Goal: Transaction & Acquisition: Purchase product/service

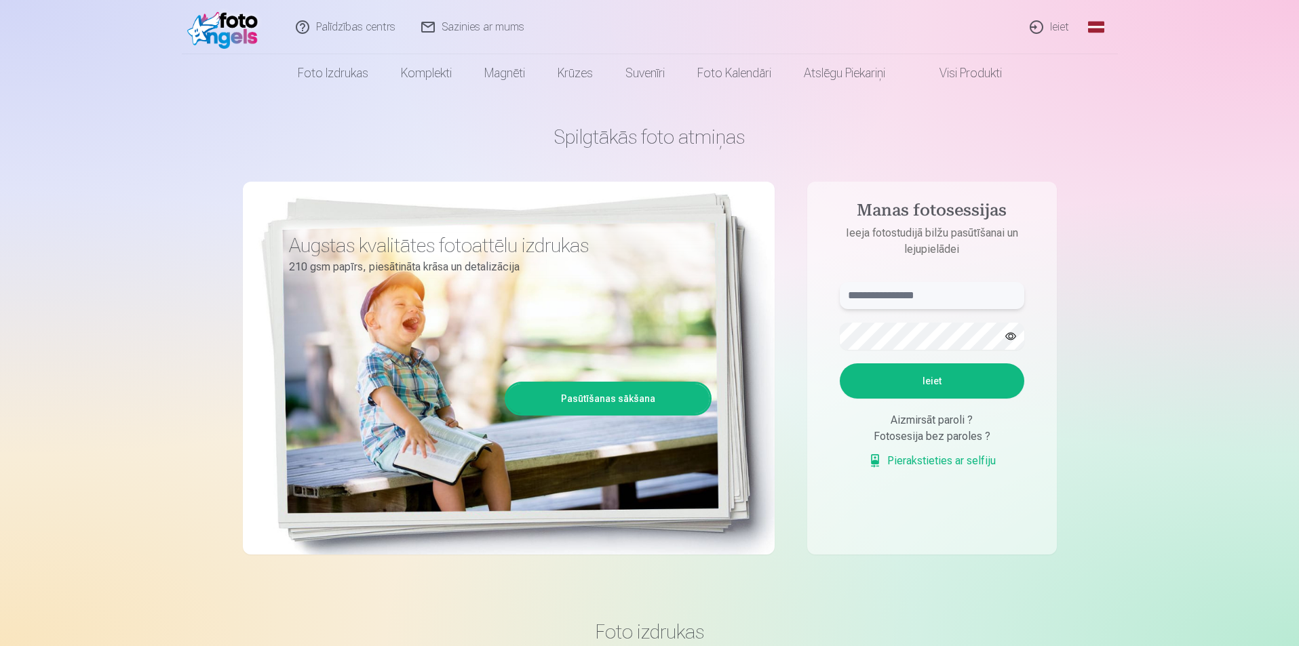
click at [899, 296] on input "text" at bounding box center [932, 295] width 185 height 27
type input "**********"
click at [961, 376] on button "Ieiet" at bounding box center [932, 381] width 185 height 35
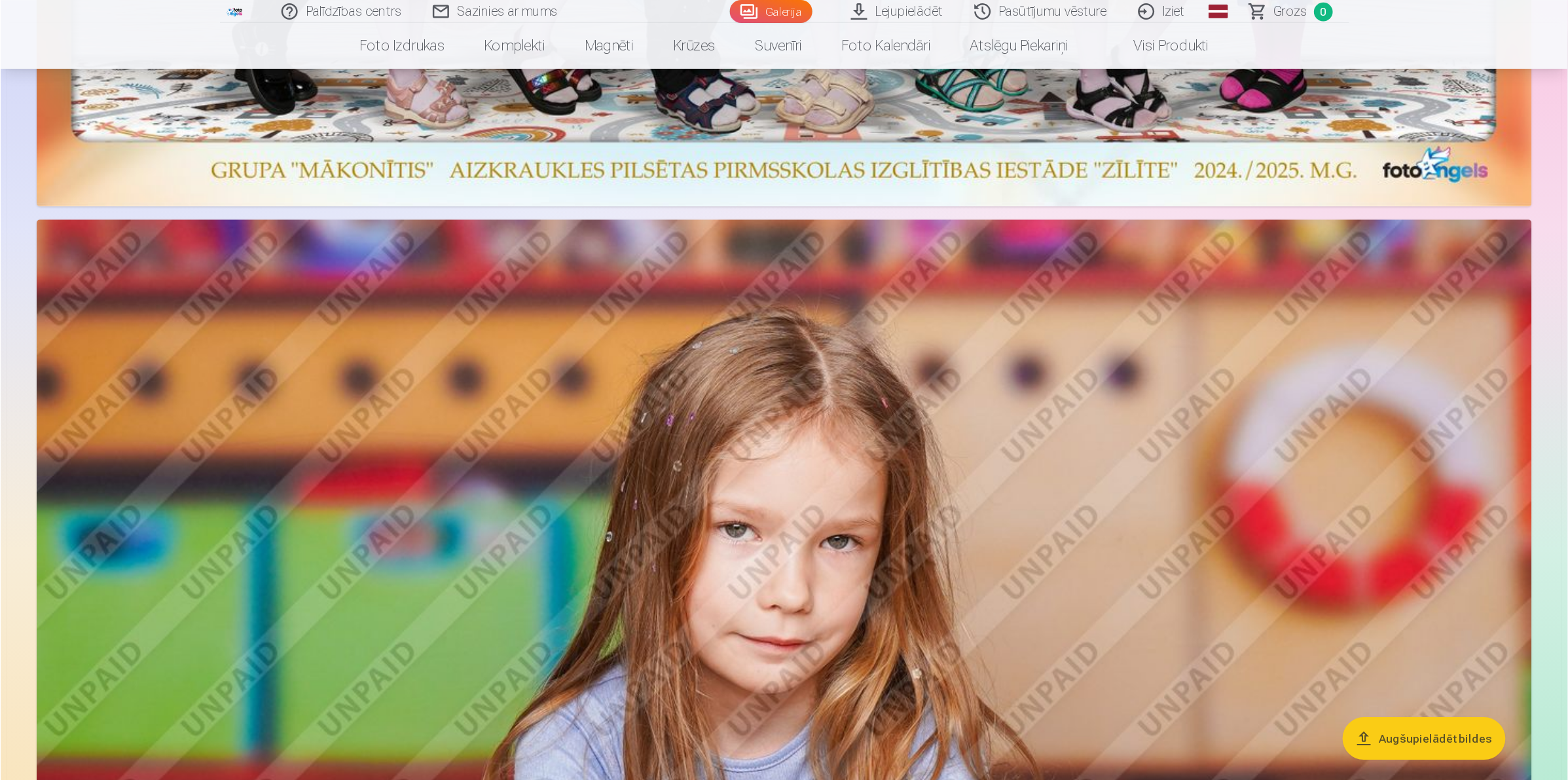
scroll to position [1899, 0]
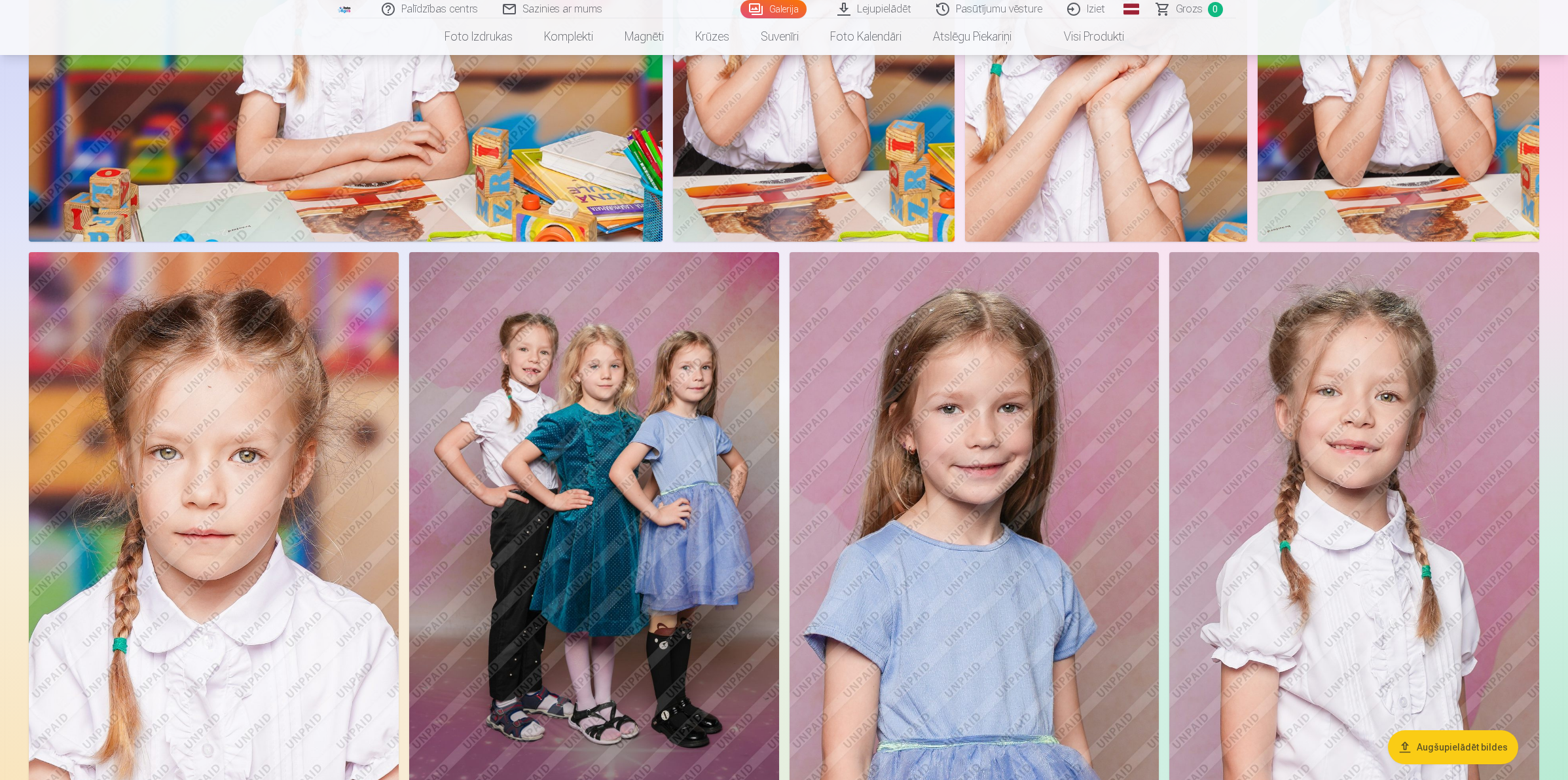
click at [1252, 624] on button "Augšupielādēt bildes" at bounding box center [1452, 746] width 130 height 34
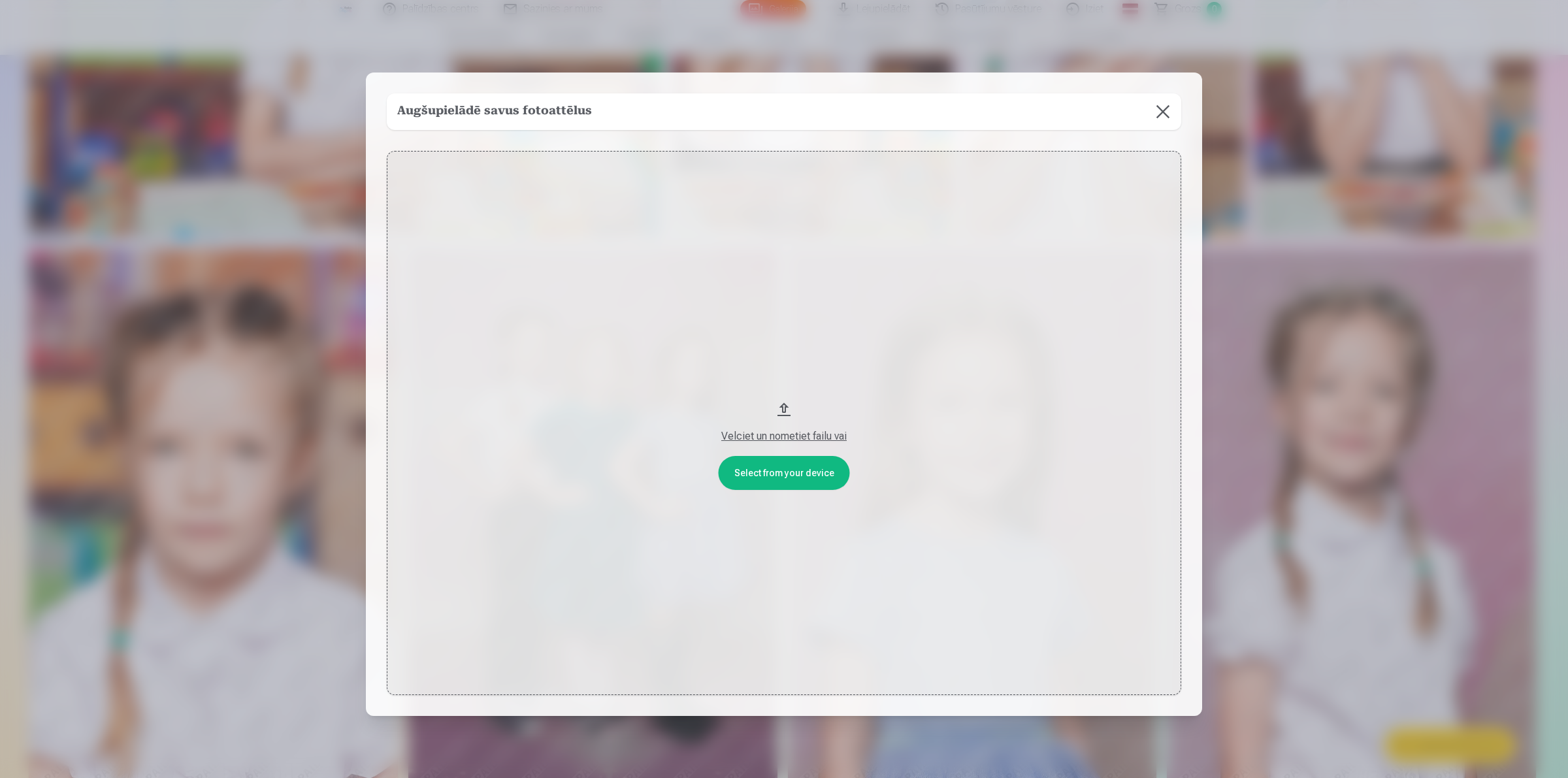
click at [767, 462] on button "Velciet un nometiet failu vai" at bounding box center [784, 424] width 795 height 545
click at [805, 471] on button "Velciet un nometiet failu vai" at bounding box center [784, 424] width 795 height 545
click at [1164, 107] on button at bounding box center [1163, 112] width 37 height 37
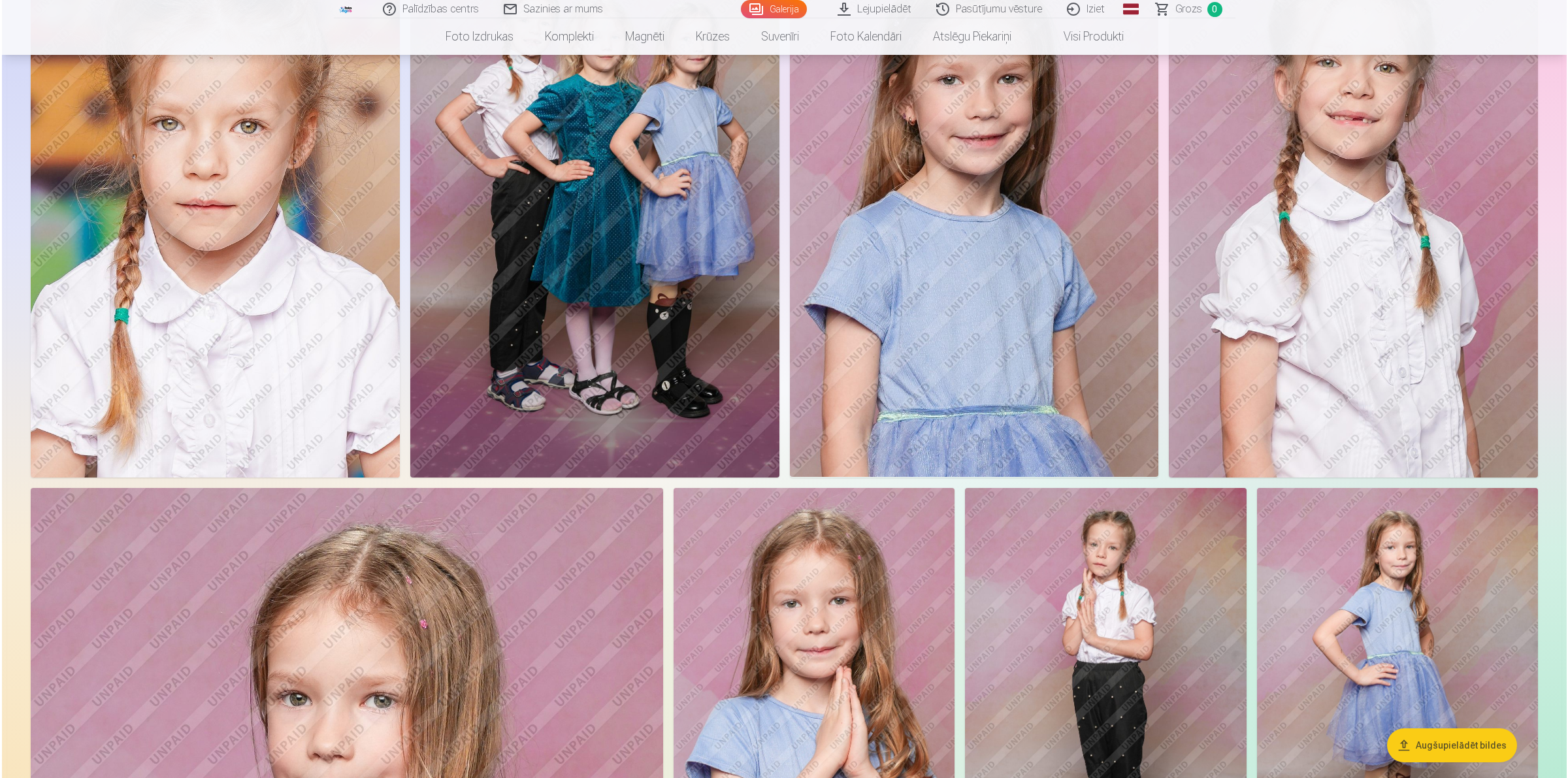
scroll to position [0, 0]
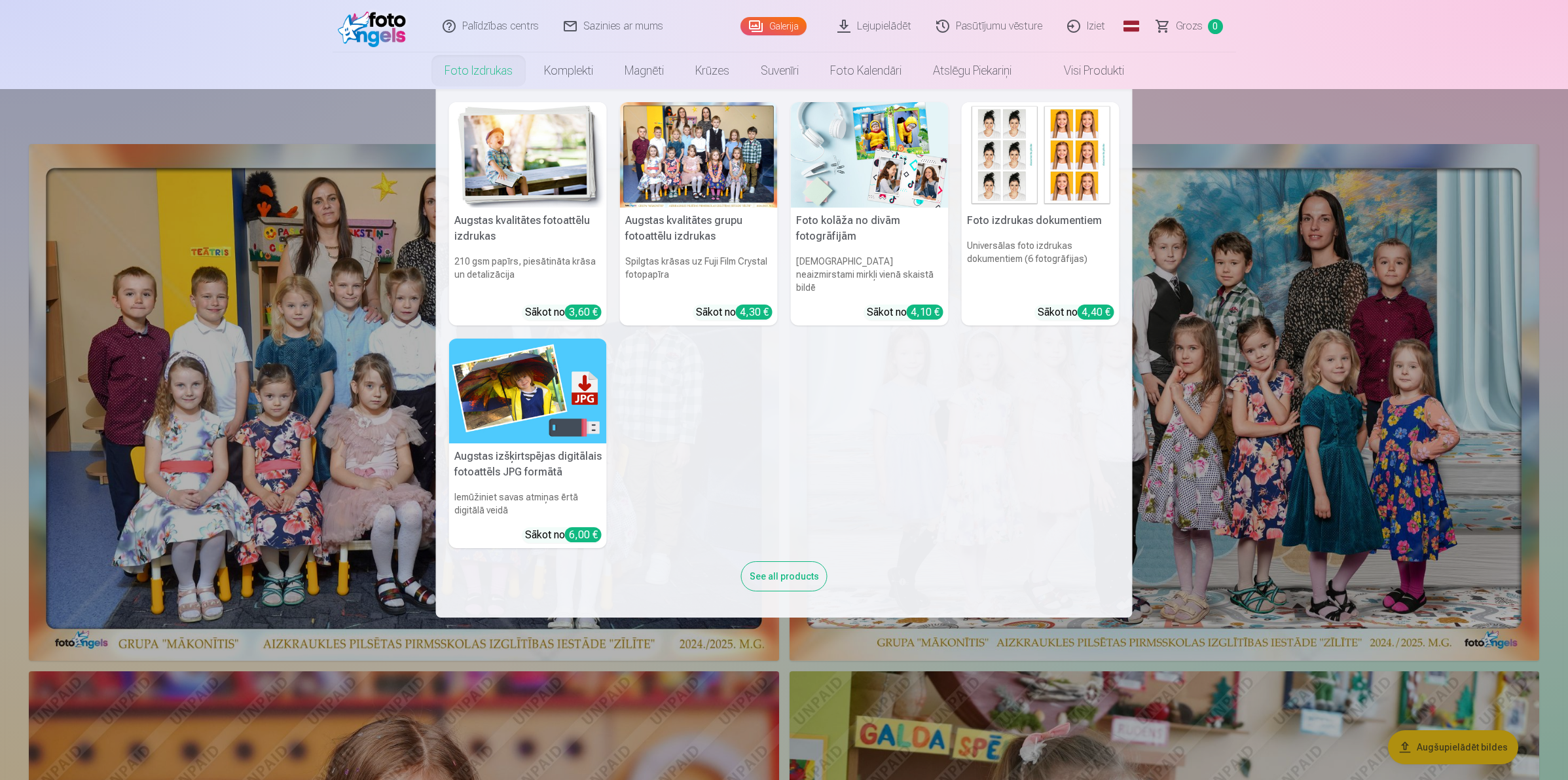
click at [1032, 158] on img at bounding box center [1040, 154] width 157 height 105
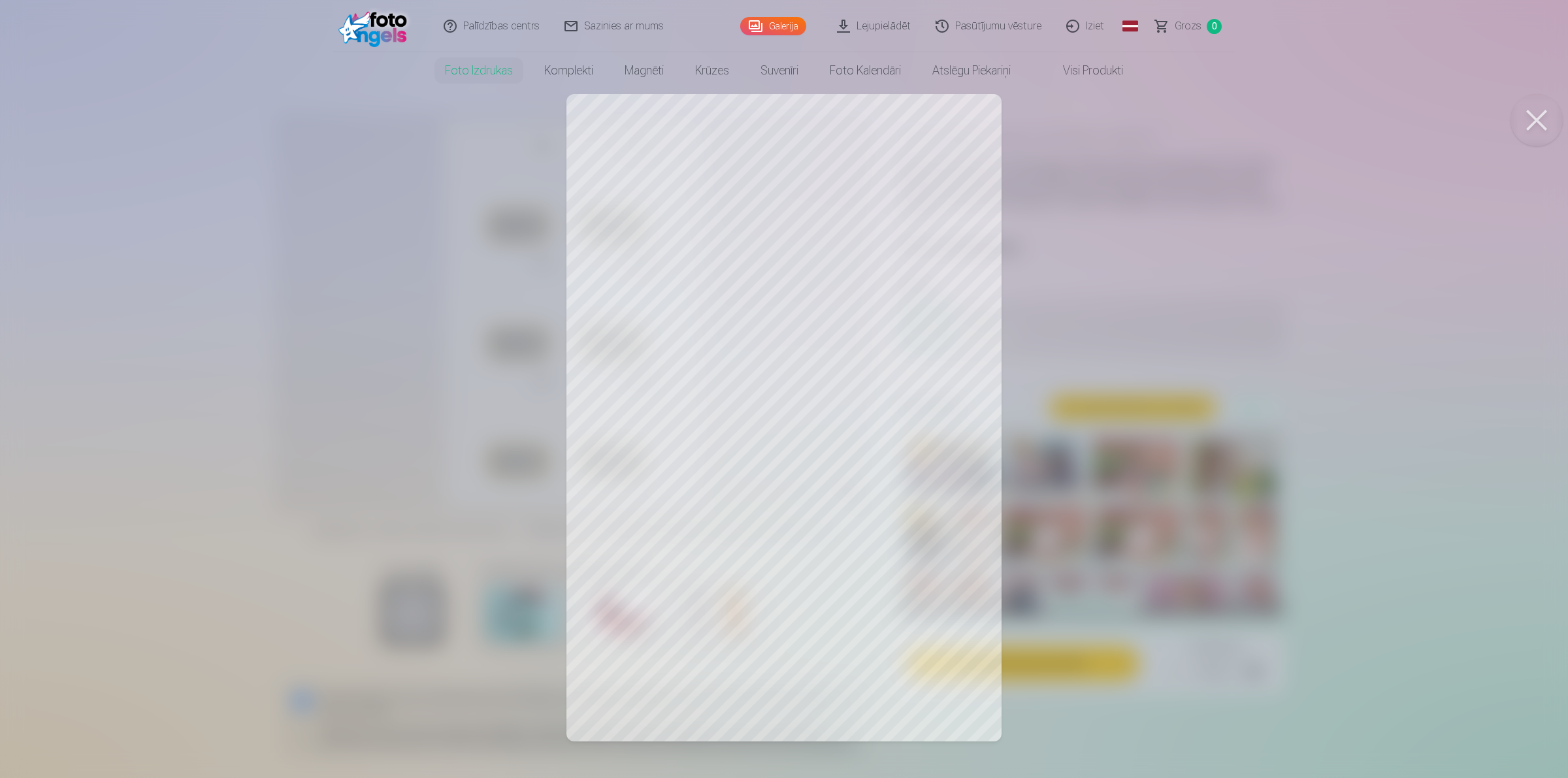
click at [1250, 119] on button at bounding box center [1536, 120] width 52 height 52
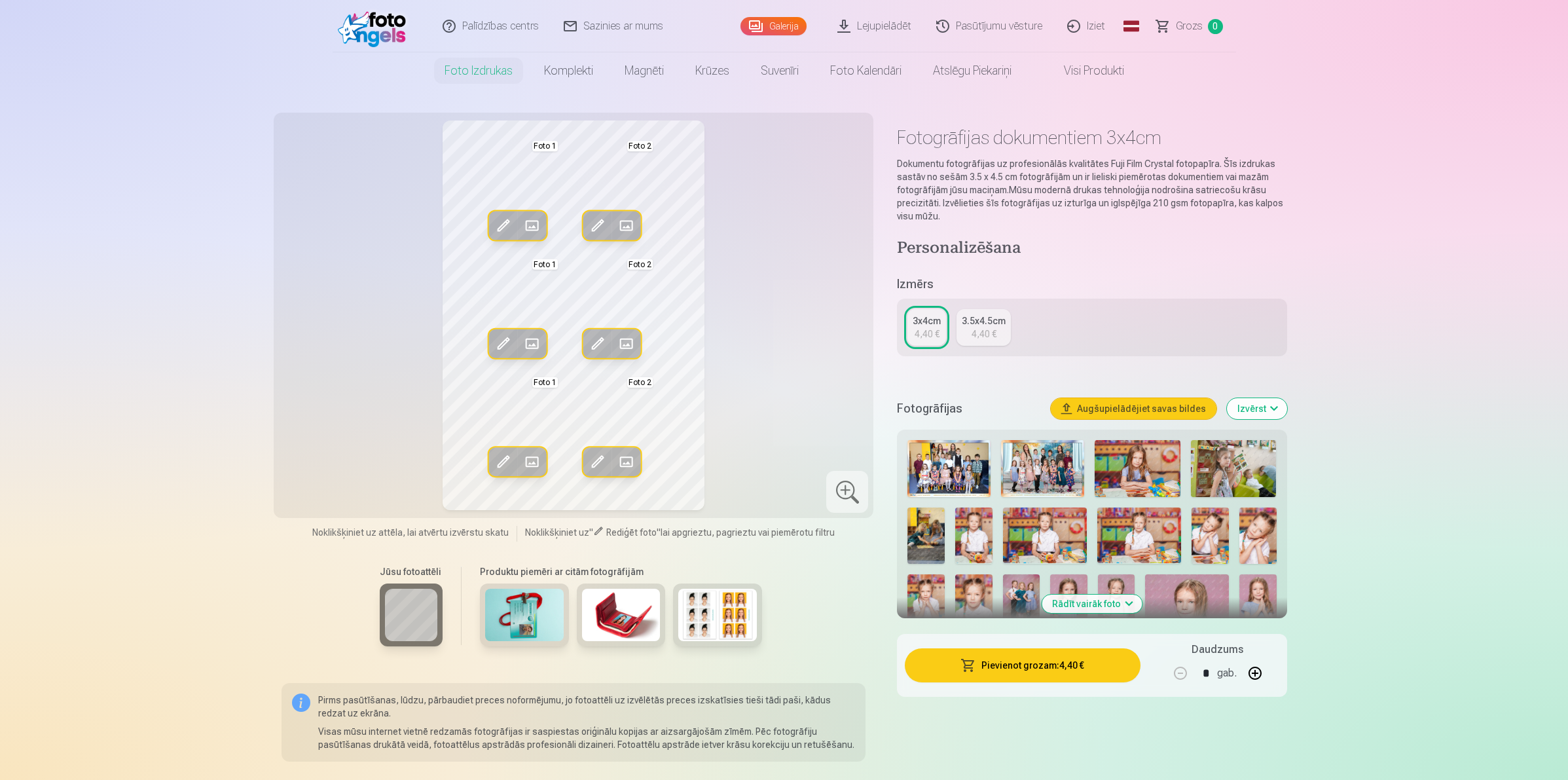
click at [977, 329] on div "4,40 €" at bounding box center [984, 334] width 25 height 14
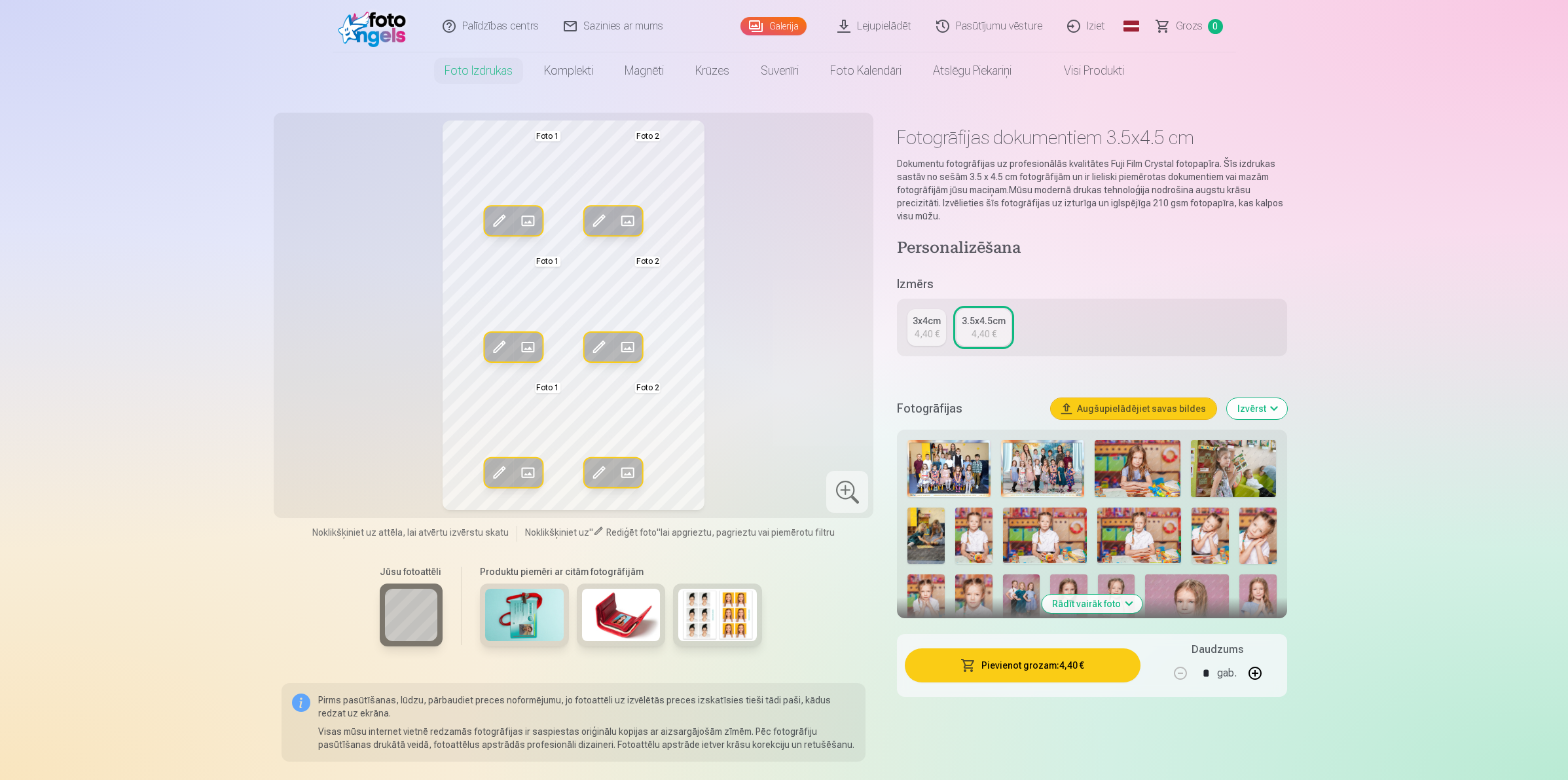
click at [927, 333] on div "4,40 €" at bounding box center [927, 334] width 25 height 14
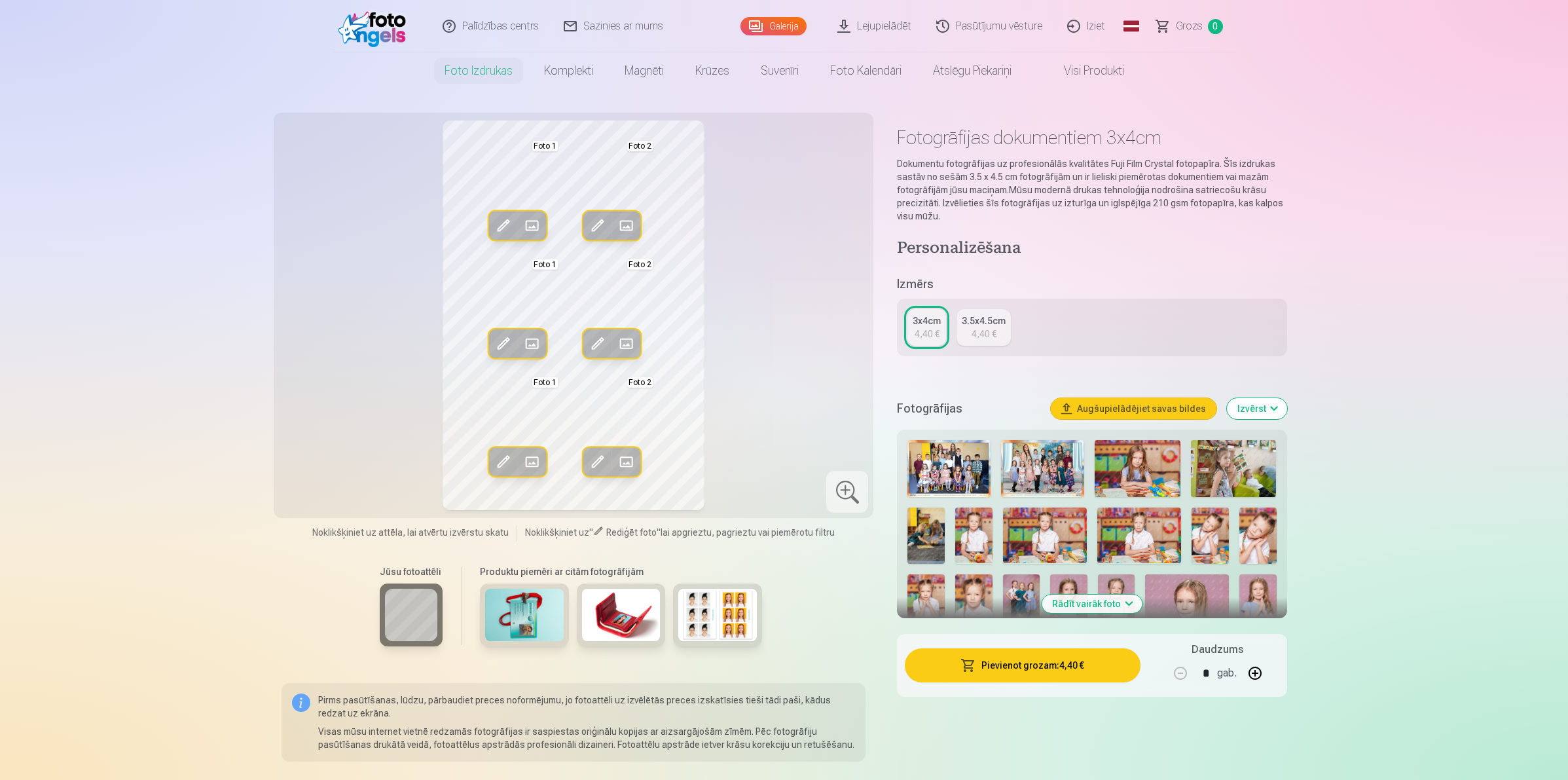
click at [982, 322] on div "3.5x4.5cm" at bounding box center [983, 321] width 43 height 14
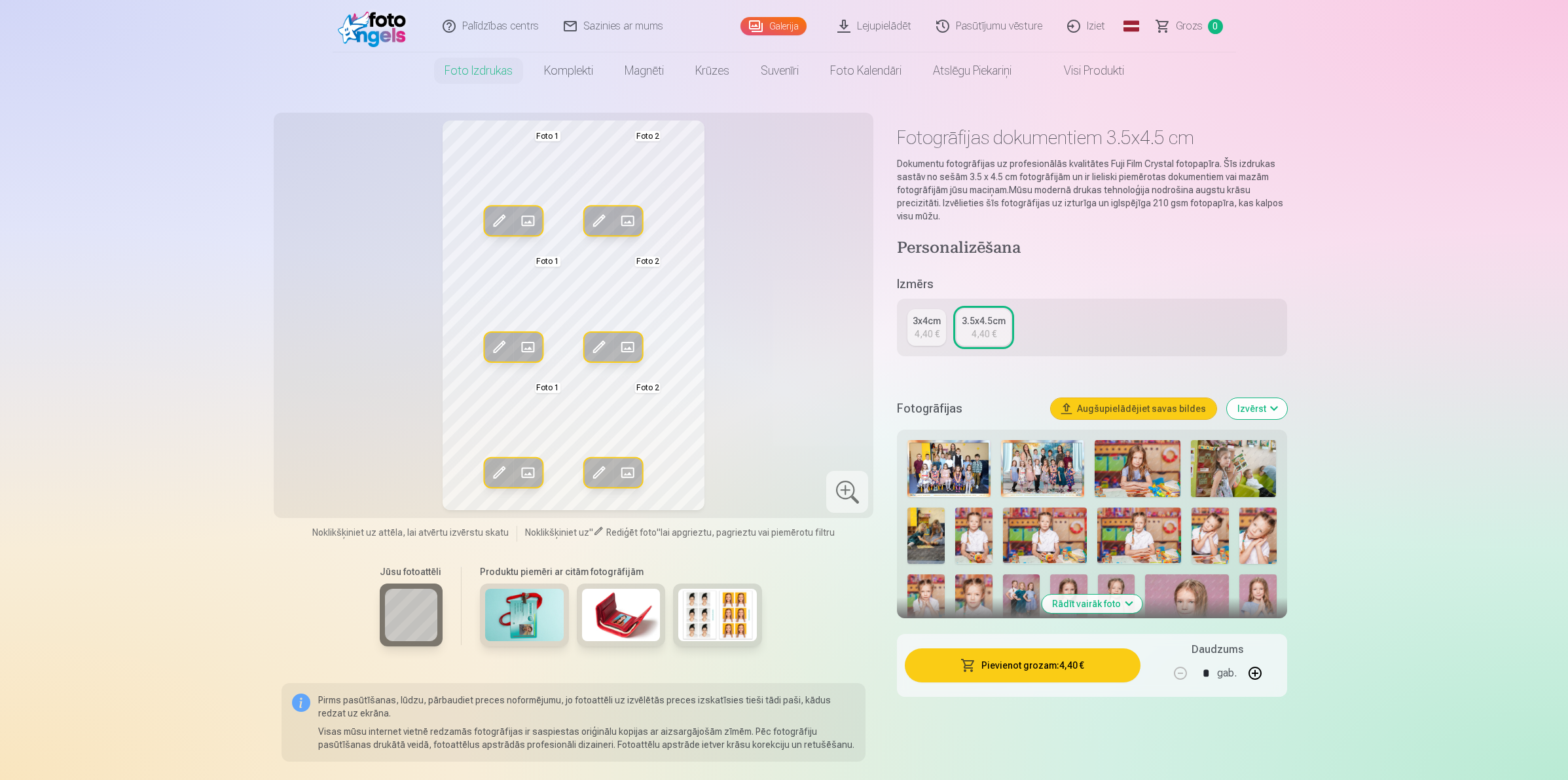
click at [949, 325] on div "3x4cm 4,40 € 3.5x4.5cm 4,40 €" at bounding box center [1091, 327] width 390 height 58
click at [937, 326] on link "3x4cm 4,40 €" at bounding box center [926, 327] width 39 height 37
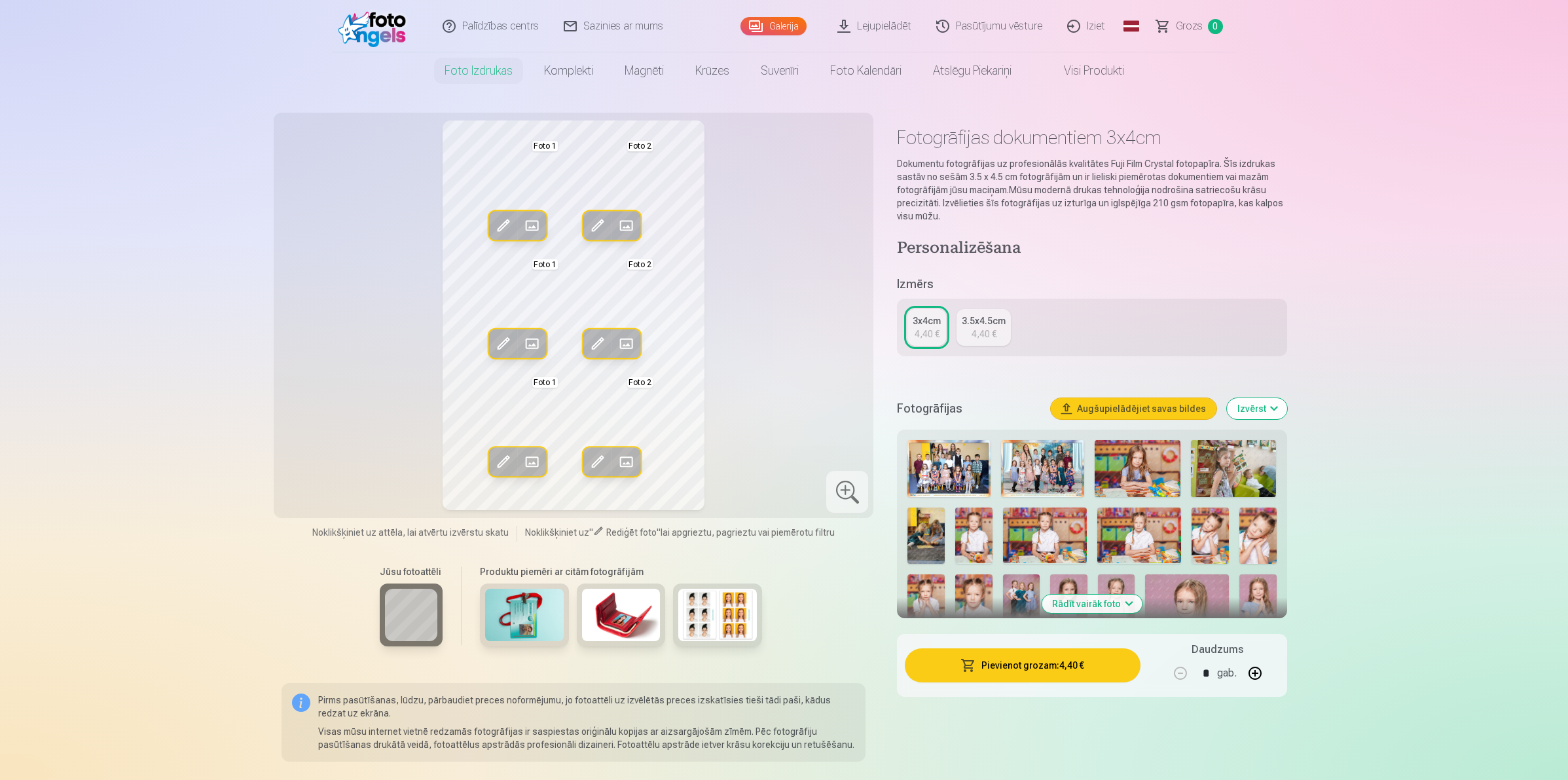
click at [1032, 624] on button "Pievienot grozam : 4,40 €" at bounding box center [1022, 665] width 235 height 34
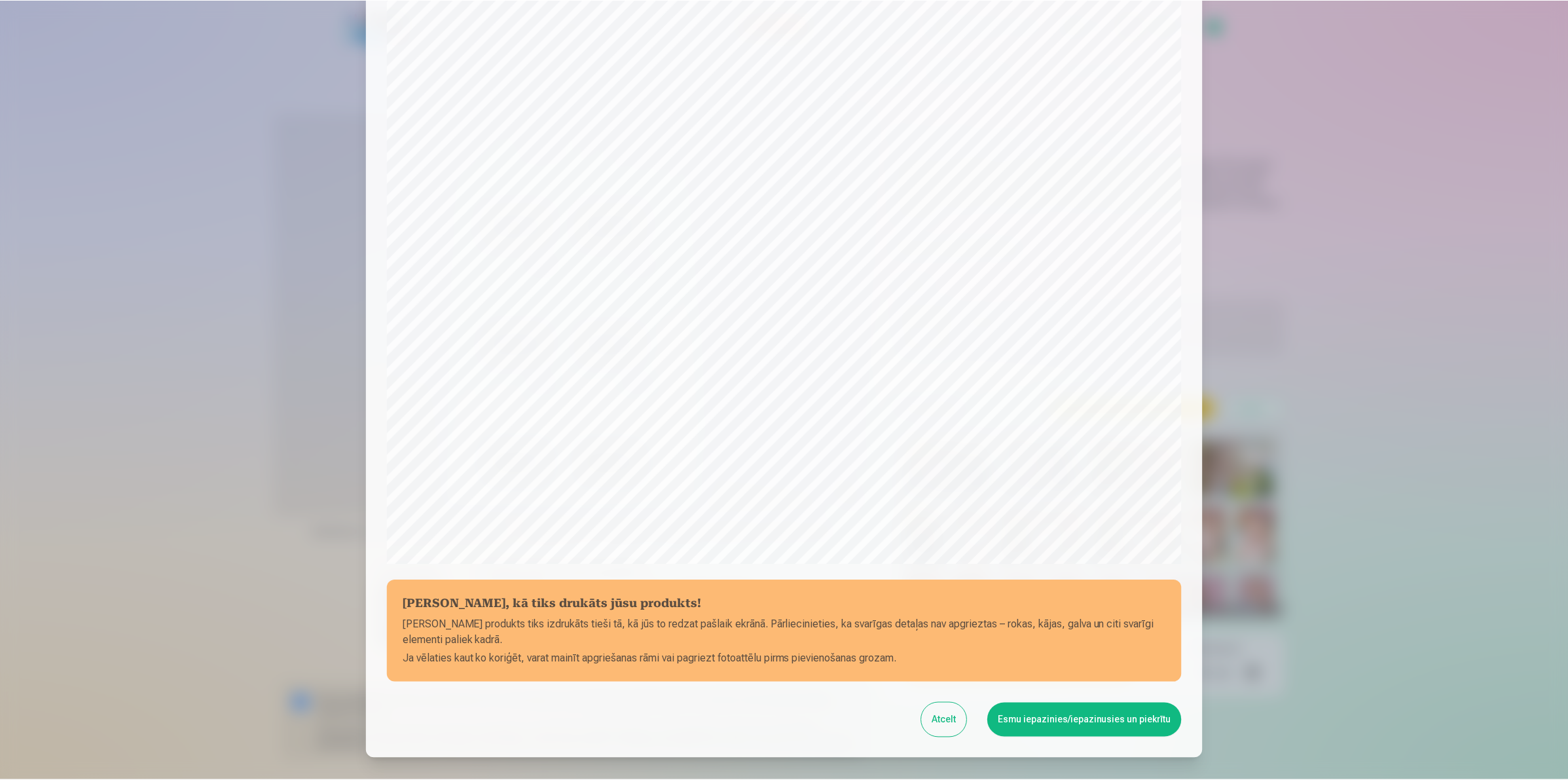
scroll to position [162, 0]
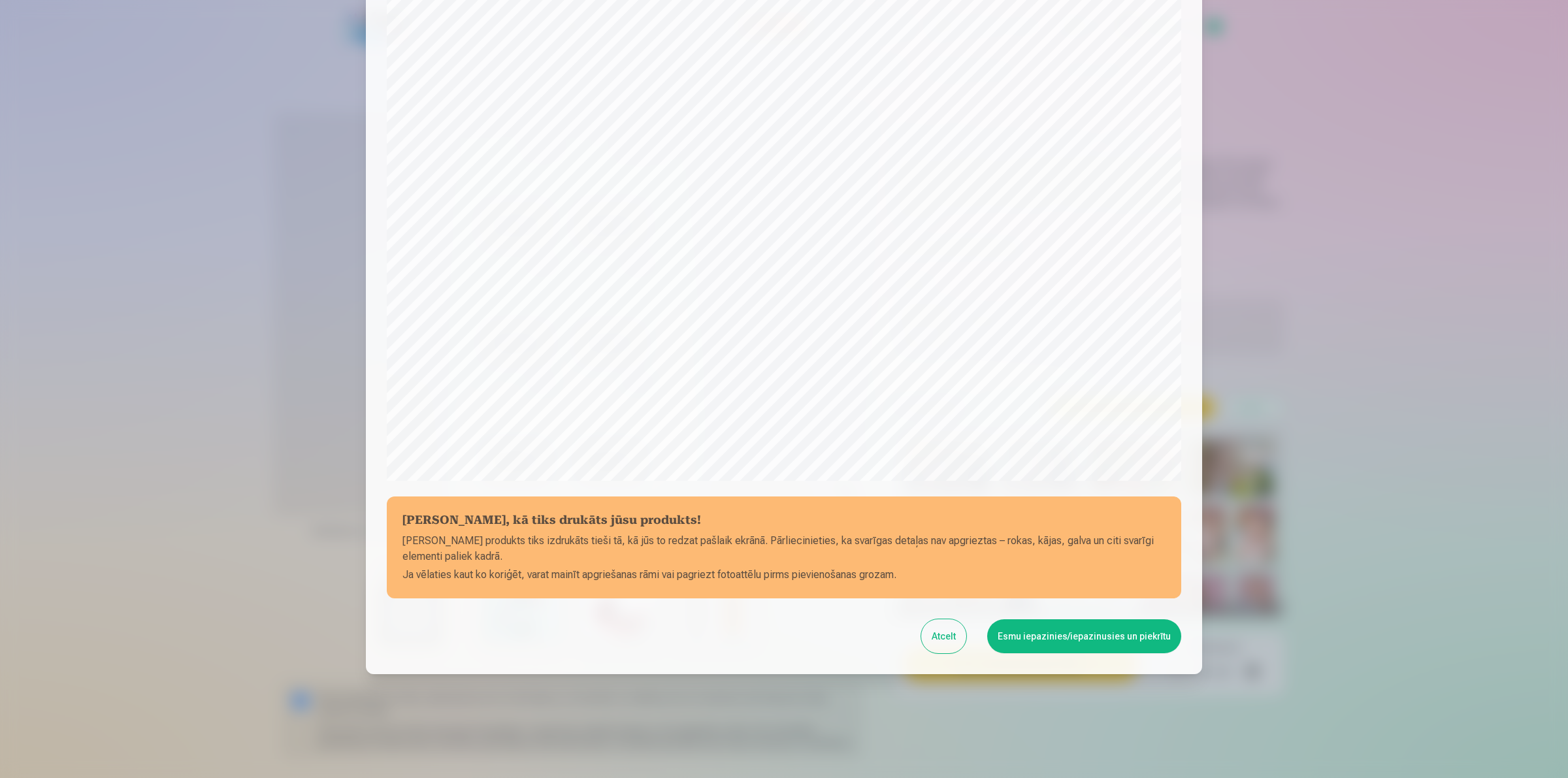
click at [1098, 622] on button "Esmu iepazinies/iepazinusies un piekrītu" at bounding box center [1084, 635] width 194 height 34
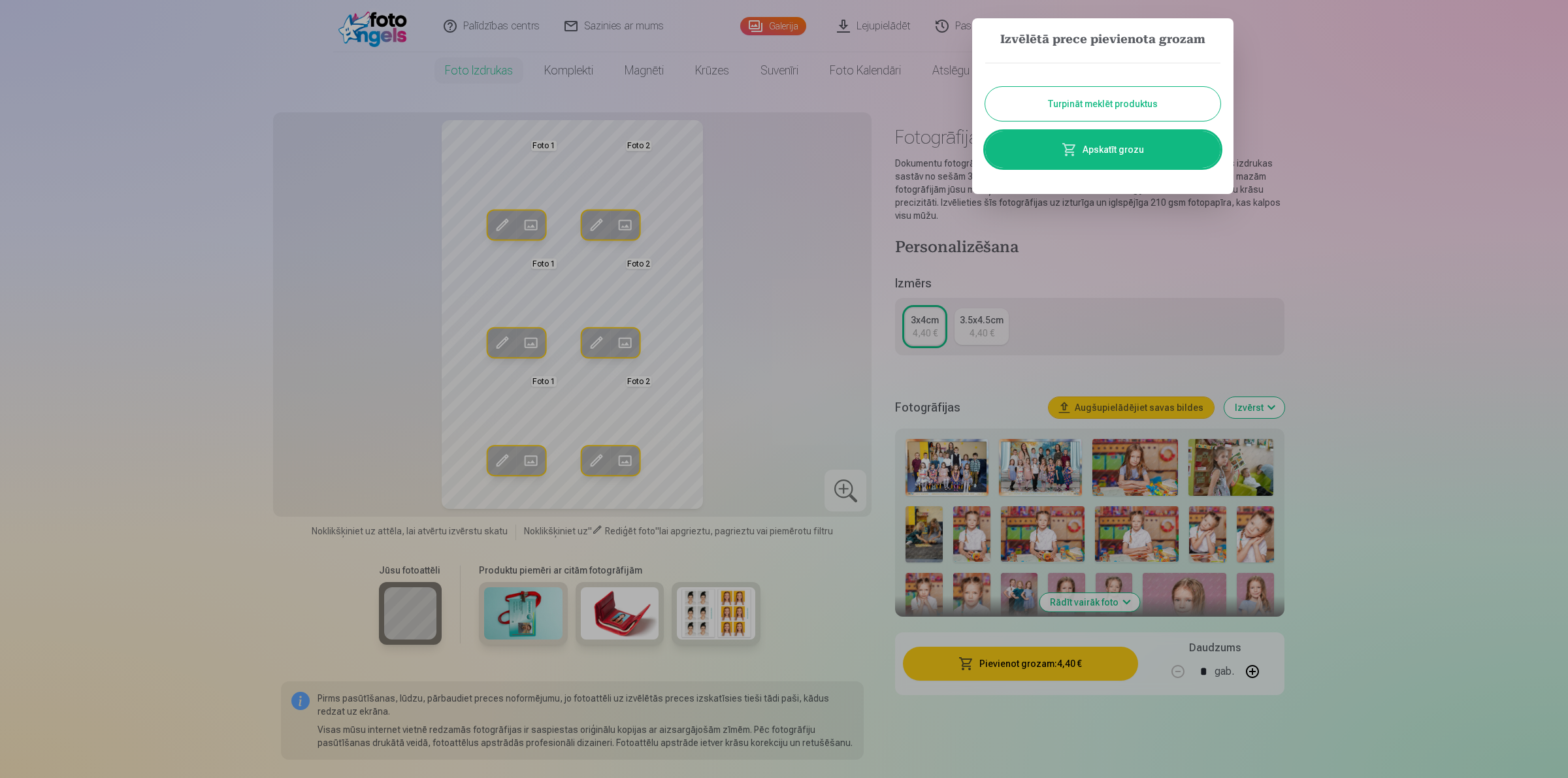
click at [1141, 107] on button "Turpināt meklēt produktus" at bounding box center [1103, 103] width 235 height 34
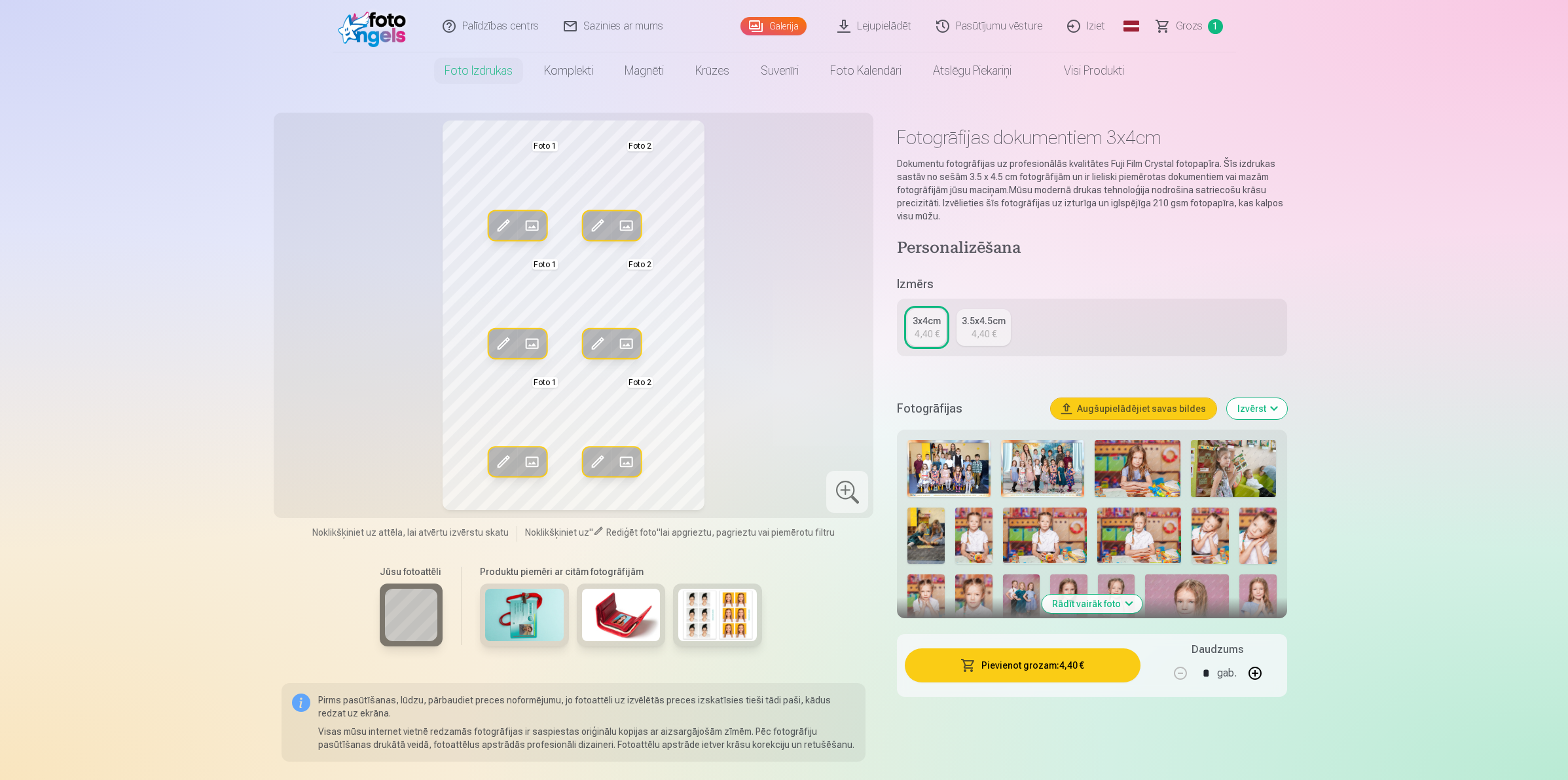
click at [1141, 476] on img at bounding box center [1137, 468] width 86 height 57
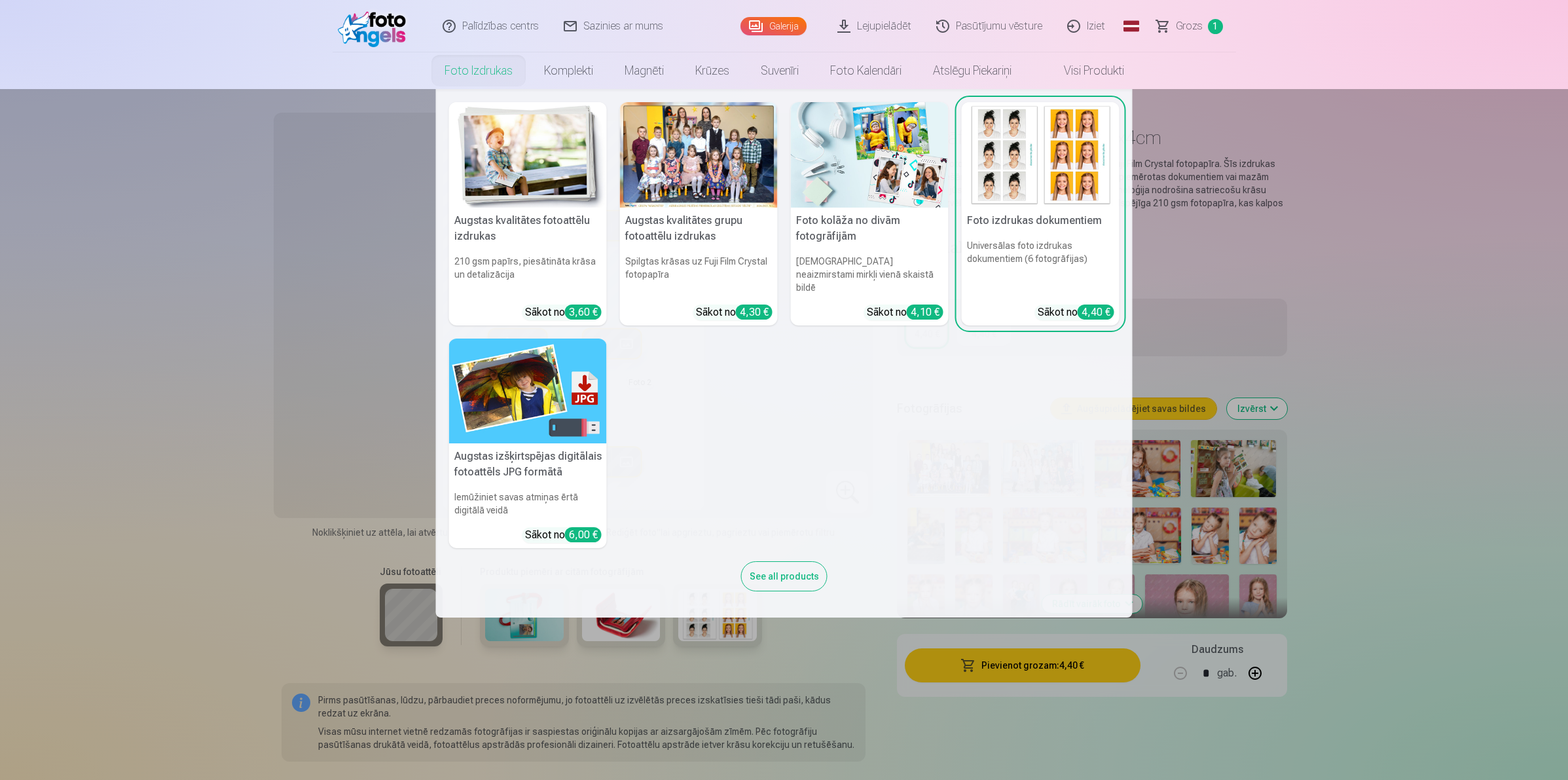
click at [885, 181] on img at bounding box center [868, 154] width 157 height 105
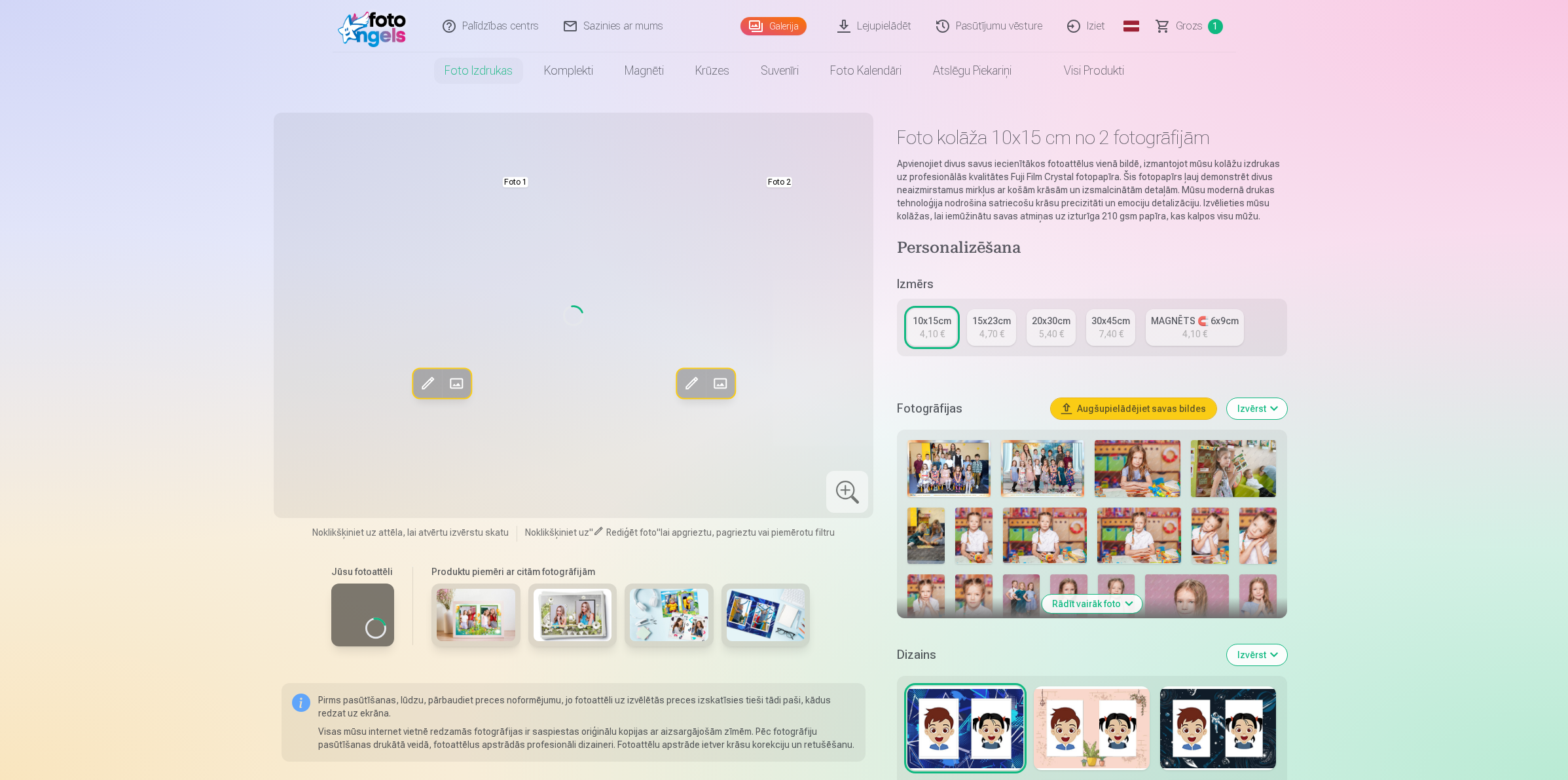
click at [1142, 473] on img at bounding box center [1137, 468] width 86 height 57
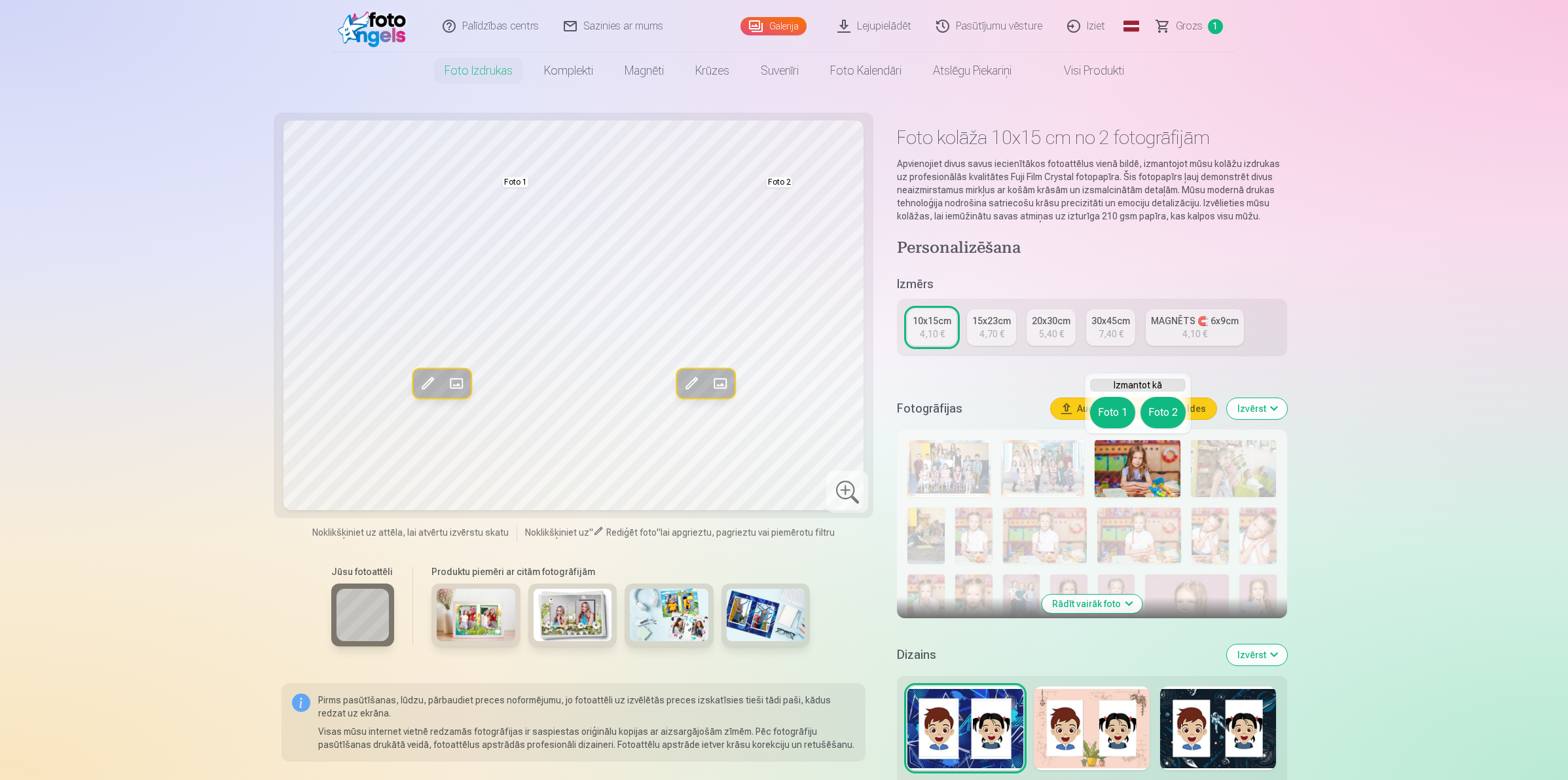
click at [986, 332] on div "4,70 €" at bounding box center [992, 334] width 25 height 14
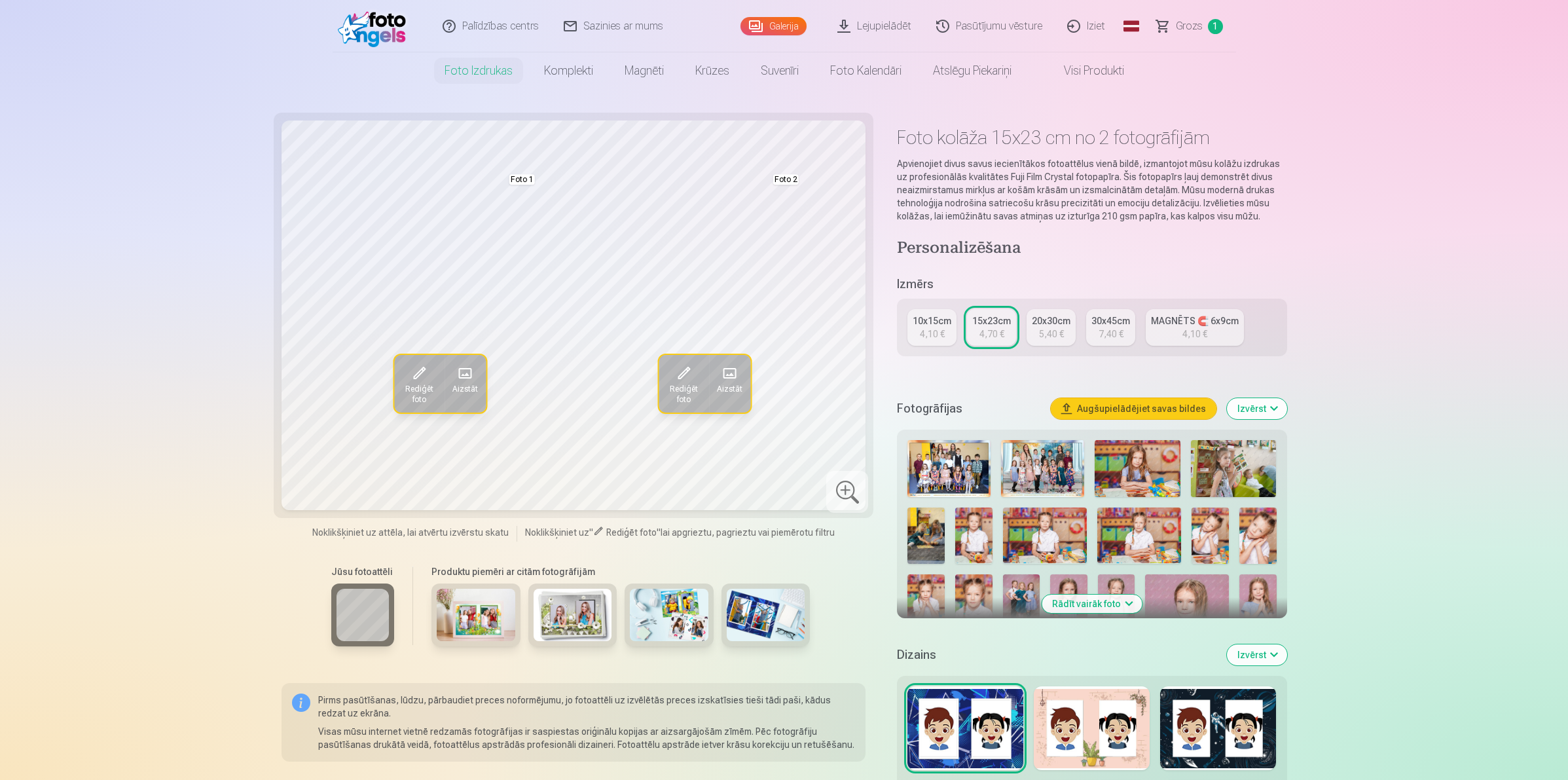
click at [928, 333] on div "4,10 €" at bounding box center [932, 334] width 25 height 14
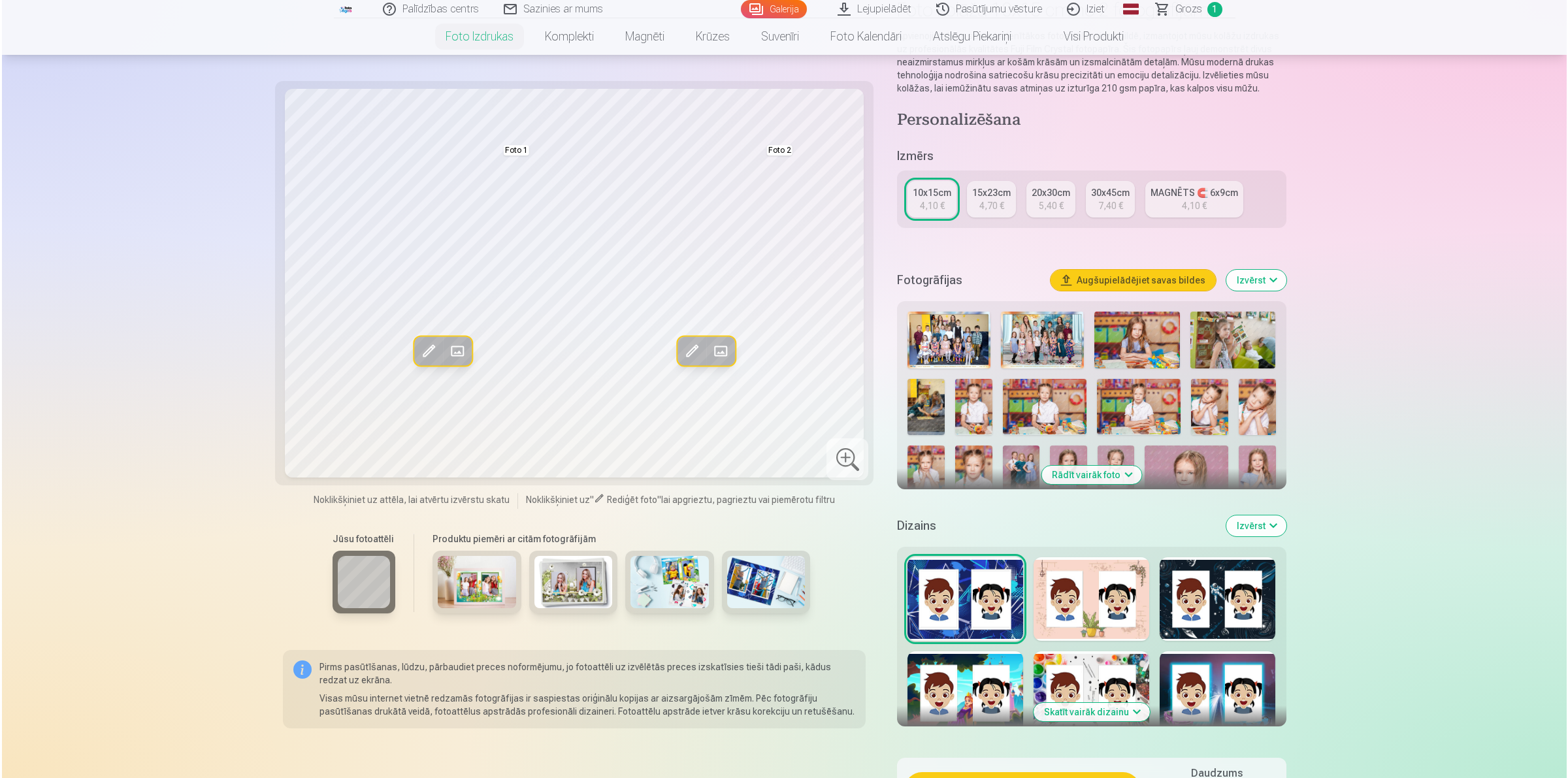
scroll to position [326, 0]
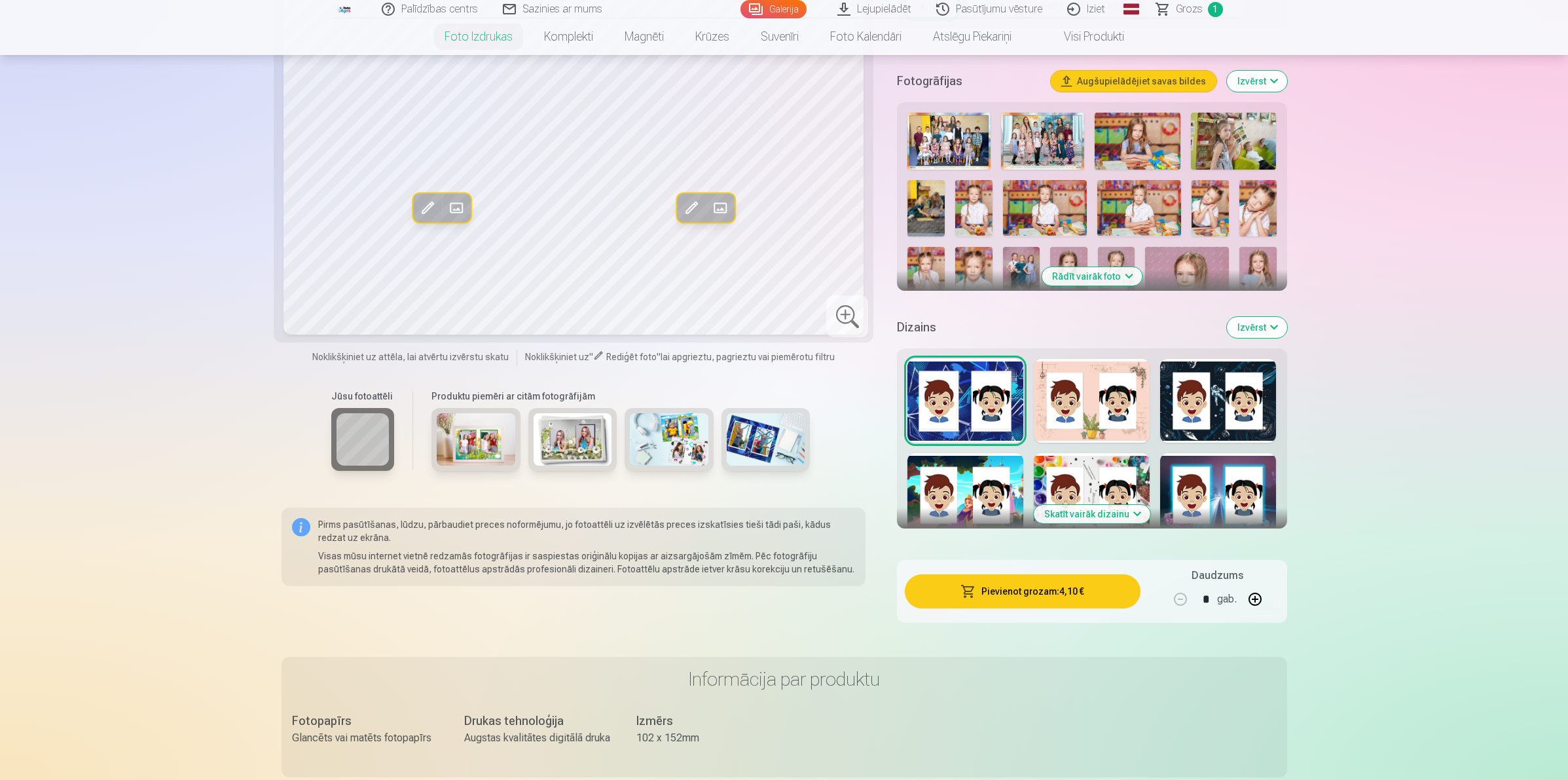
click at [1056, 594] on button "Pievienot grozam : 4,10 €" at bounding box center [1022, 591] width 235 height 34
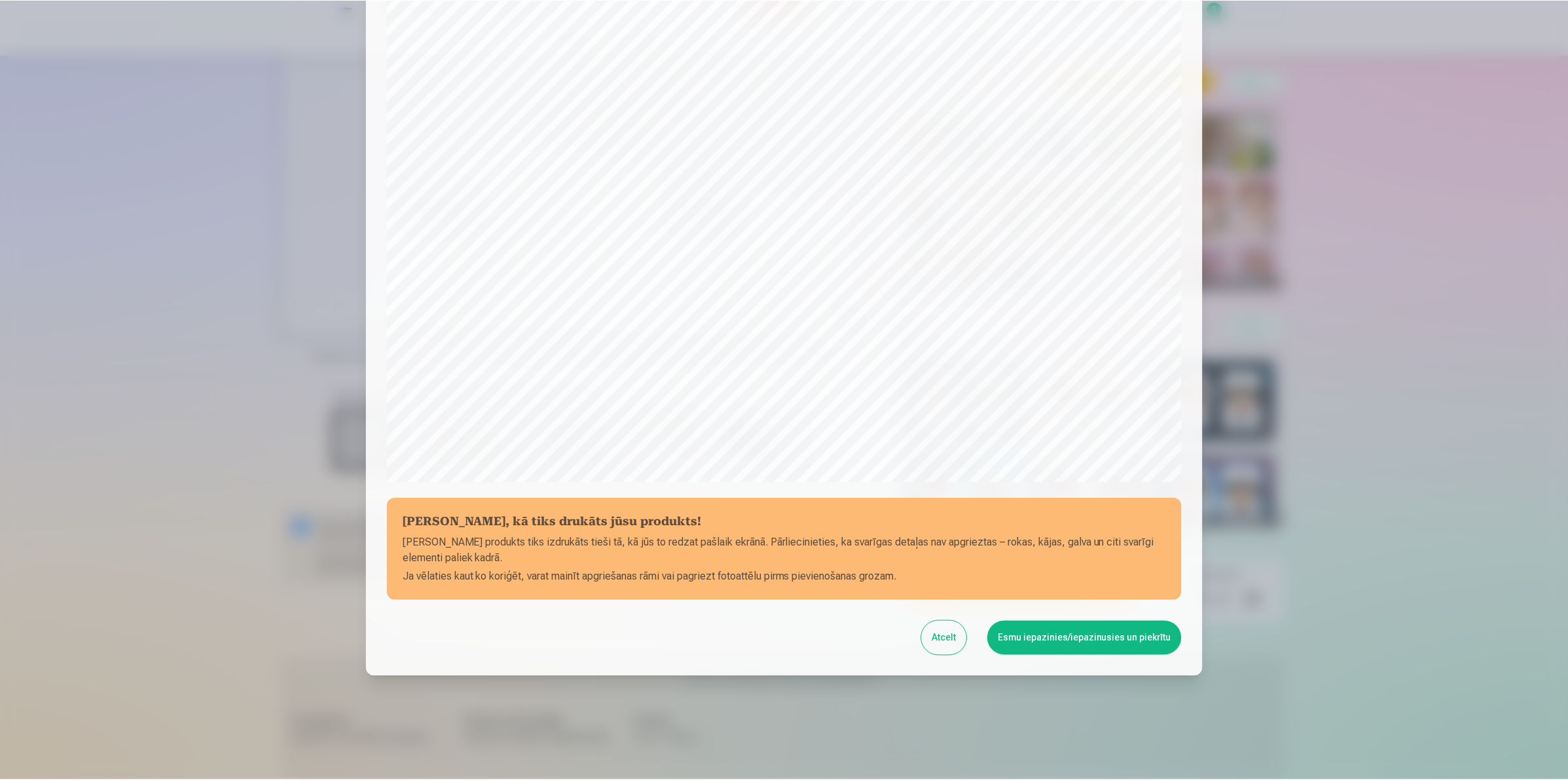
scroll to position [80, 0]
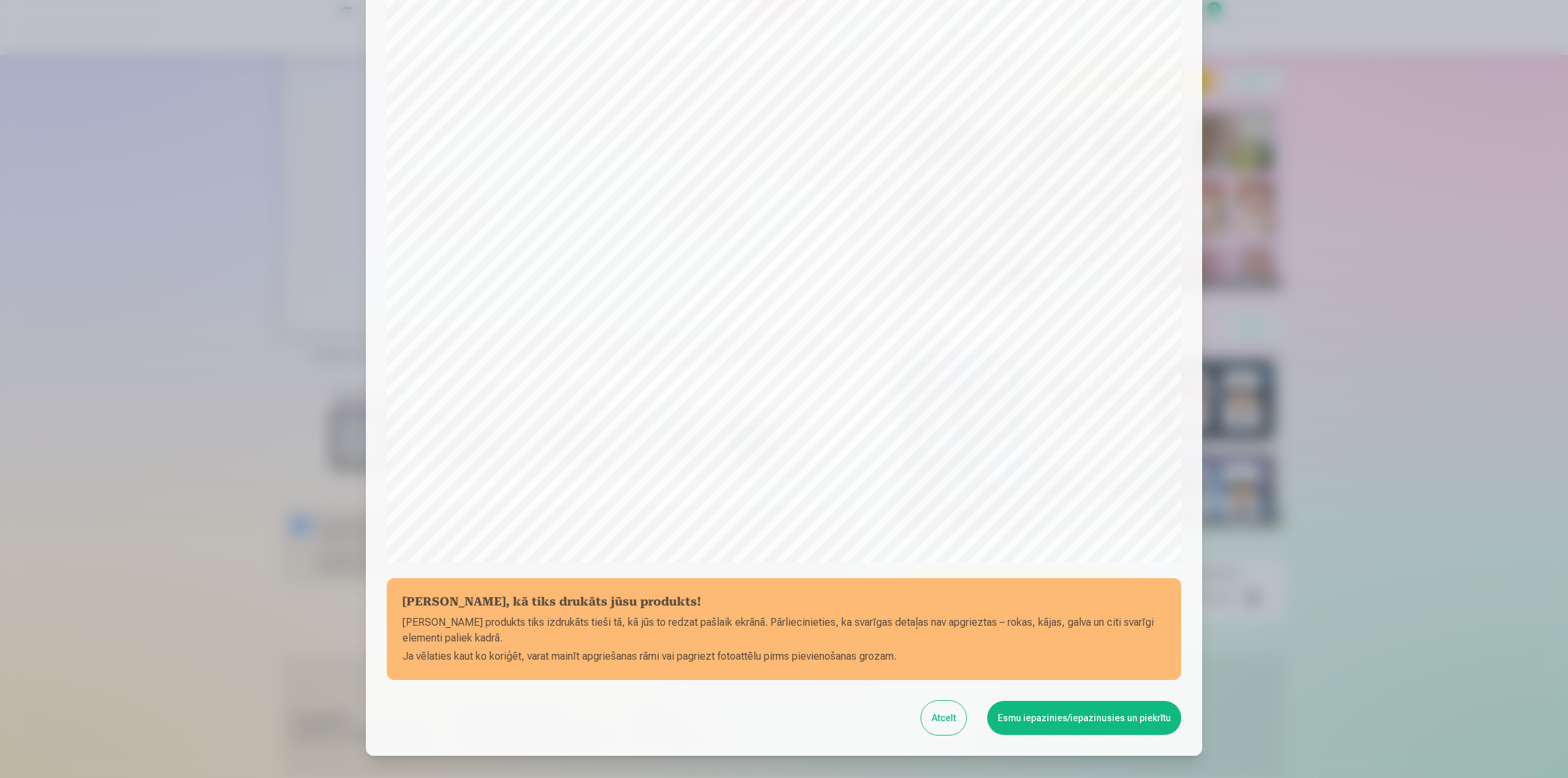
click at [1102, 622] on button "Esmu iepazinies/iepazinusies un piekrītu" at bounding box center [1084, 717] width 194 height 34
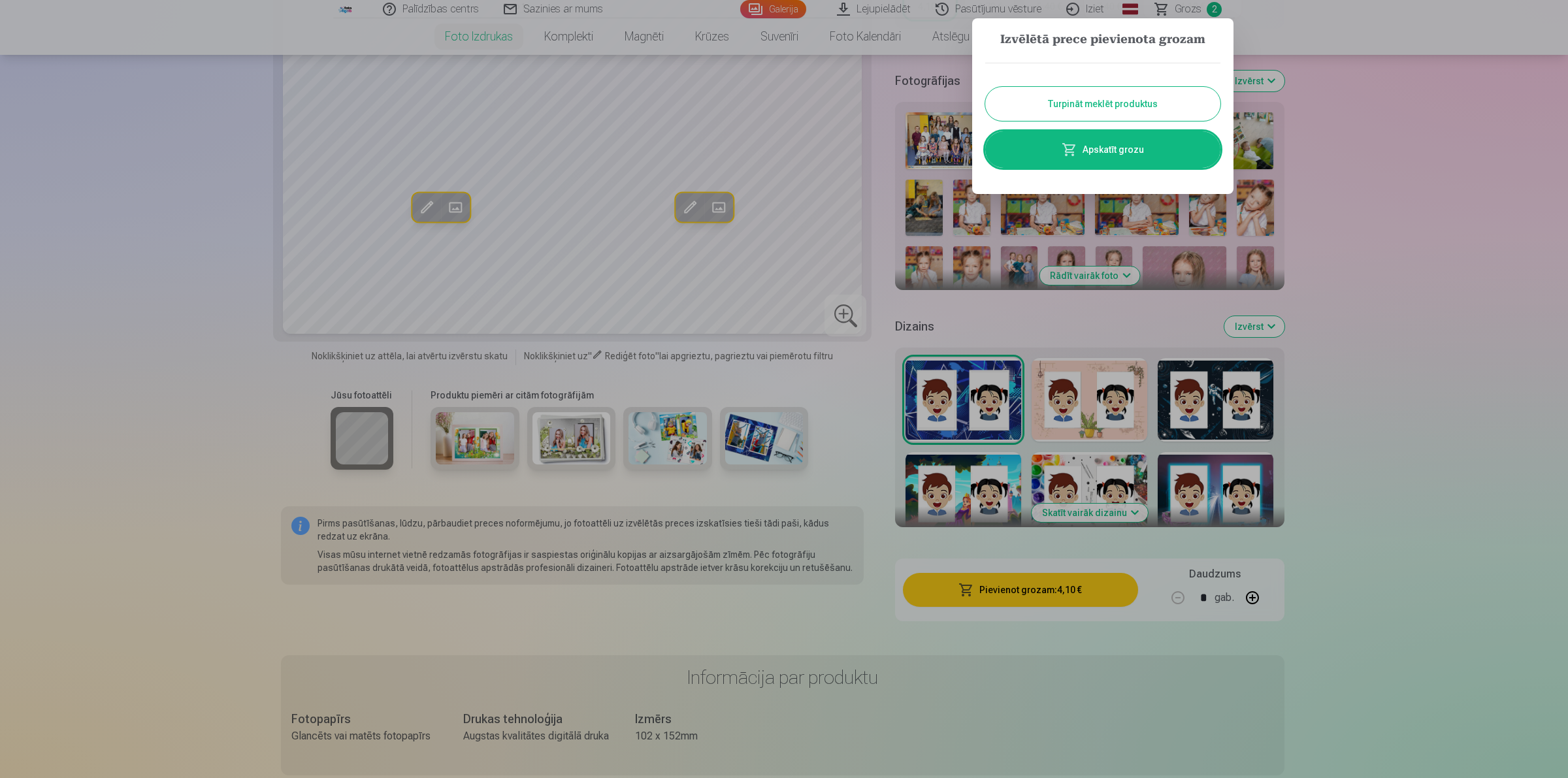
click at [1250, 299] on div at bounding box center [784, 389] width 1568 height 778
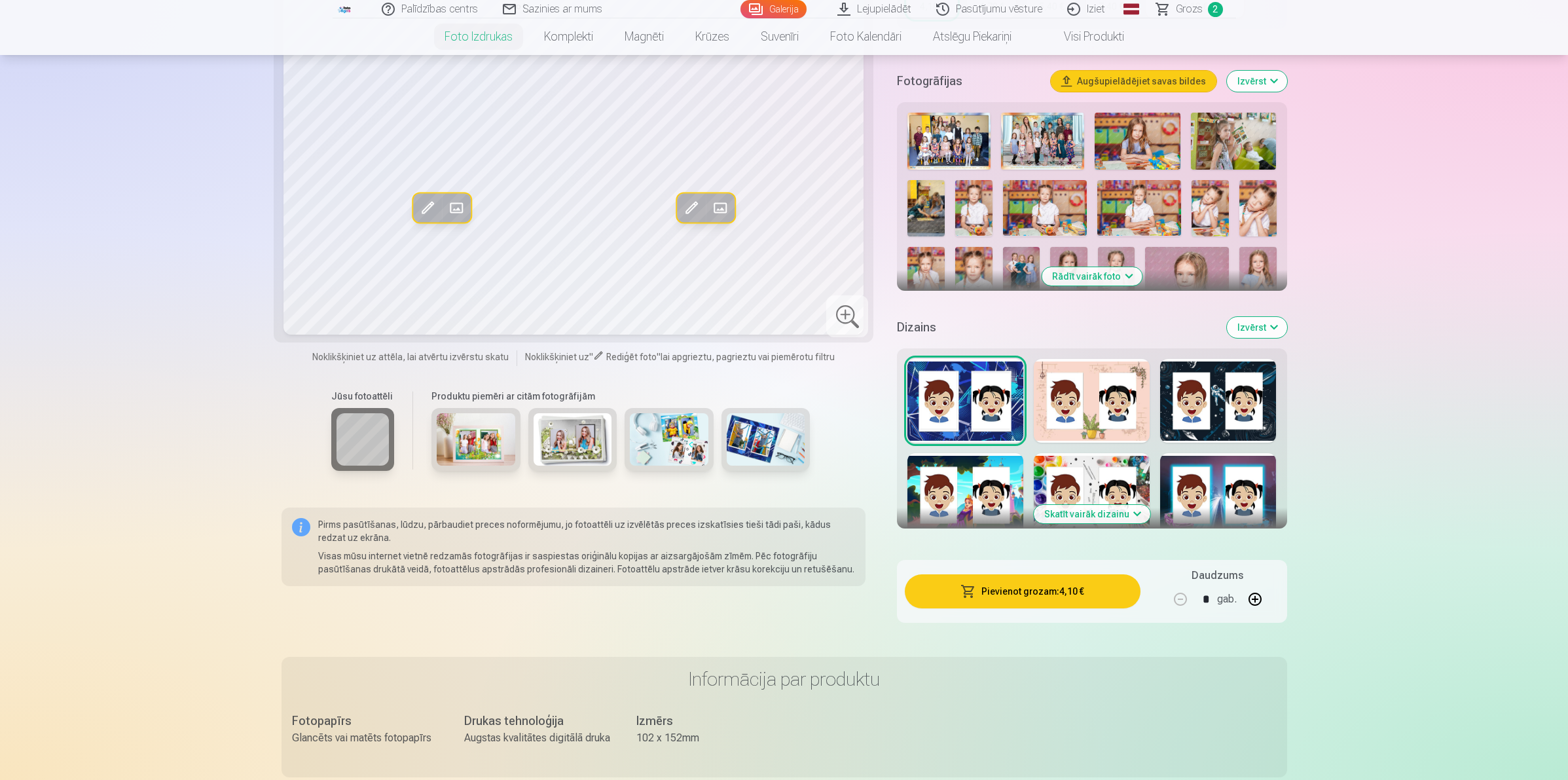
click at [1143, 213] on img at bounding box center [1139, 209] width 84 height 56
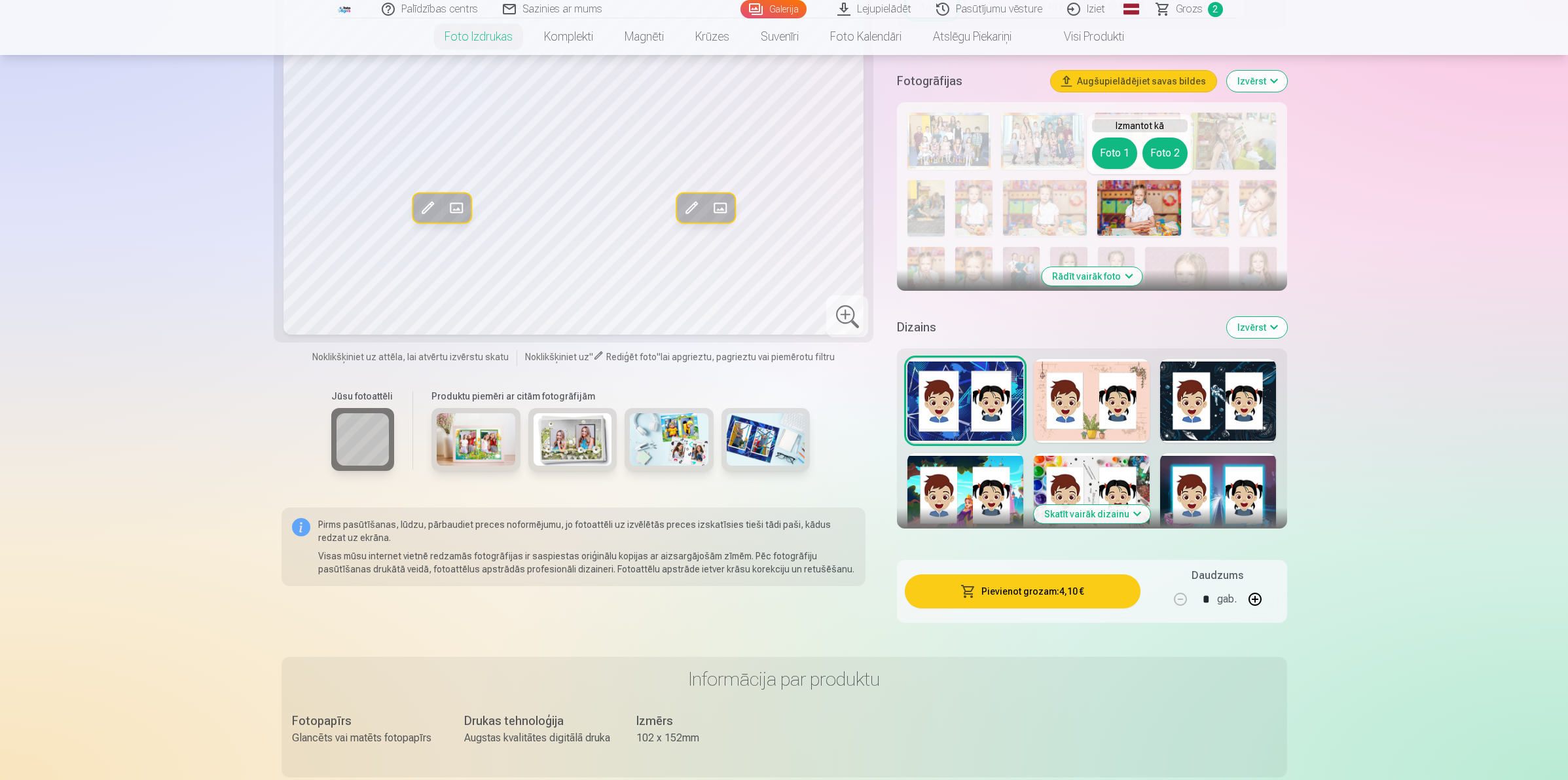
click at [949, 408] on div at bounding box center [965, 401] width 116 height 84
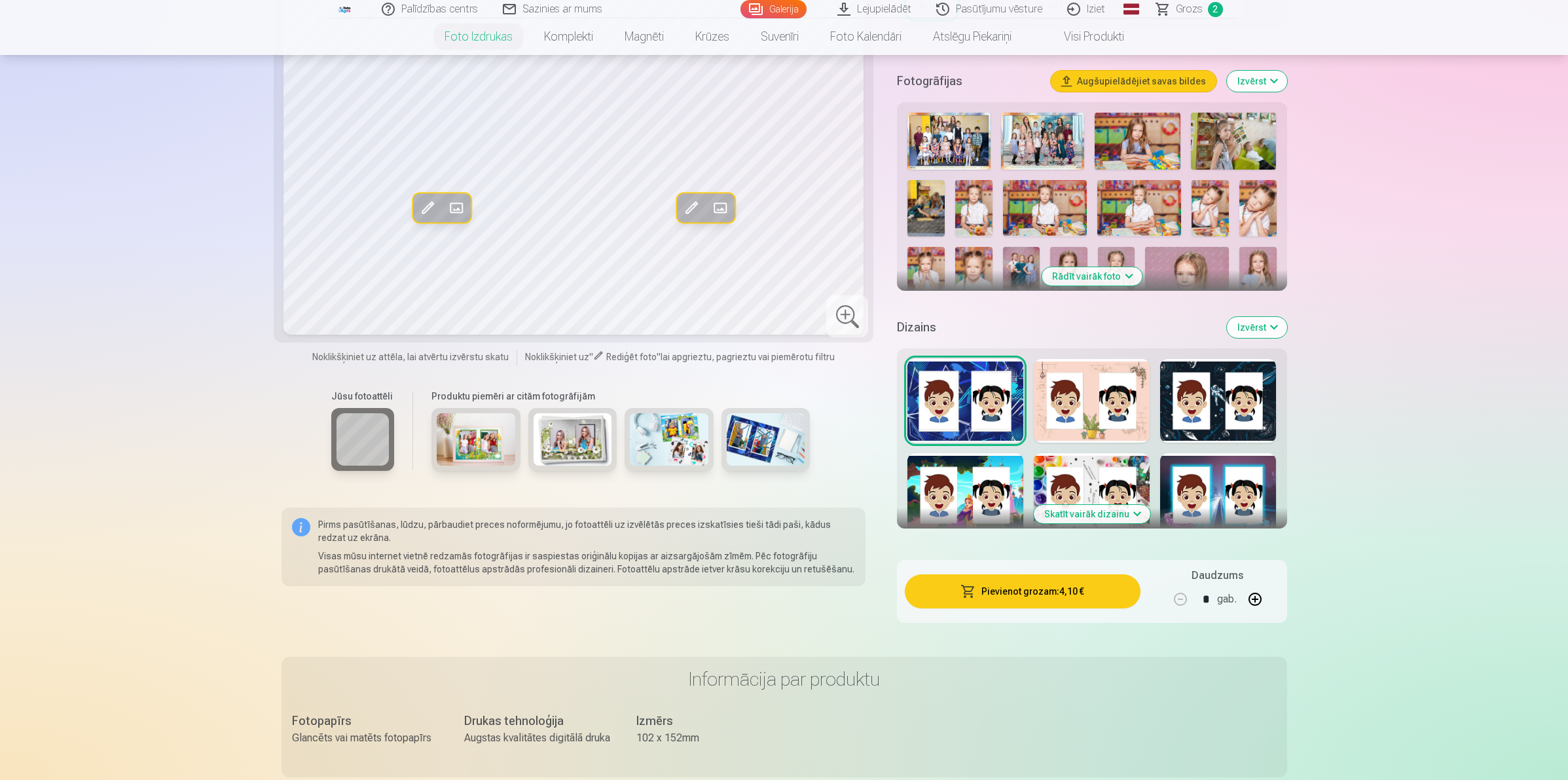
click at [1106, 402] on div at bounding box center [1091, 401] width 116 height 84
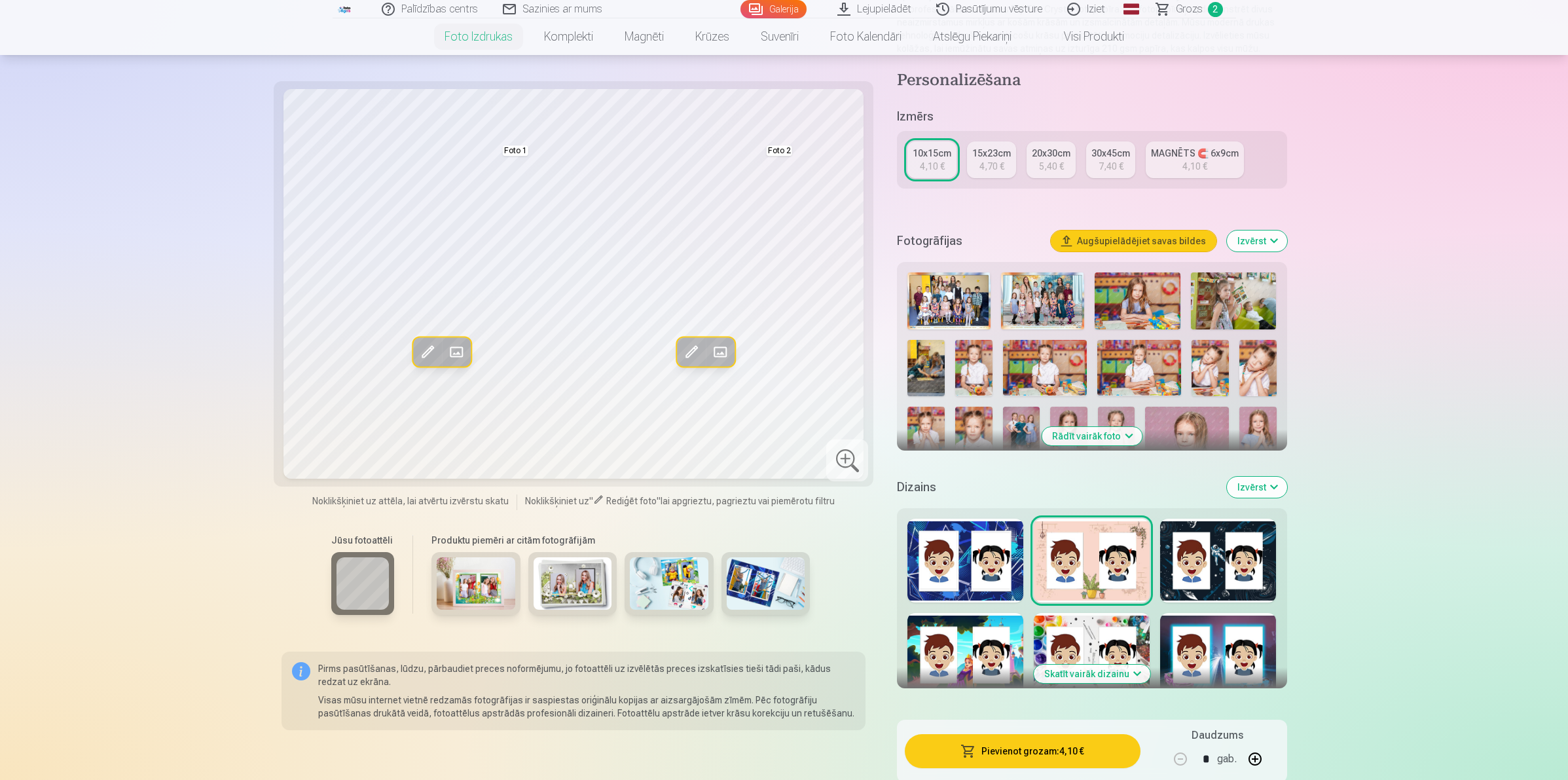
scroll to position [164, 0]
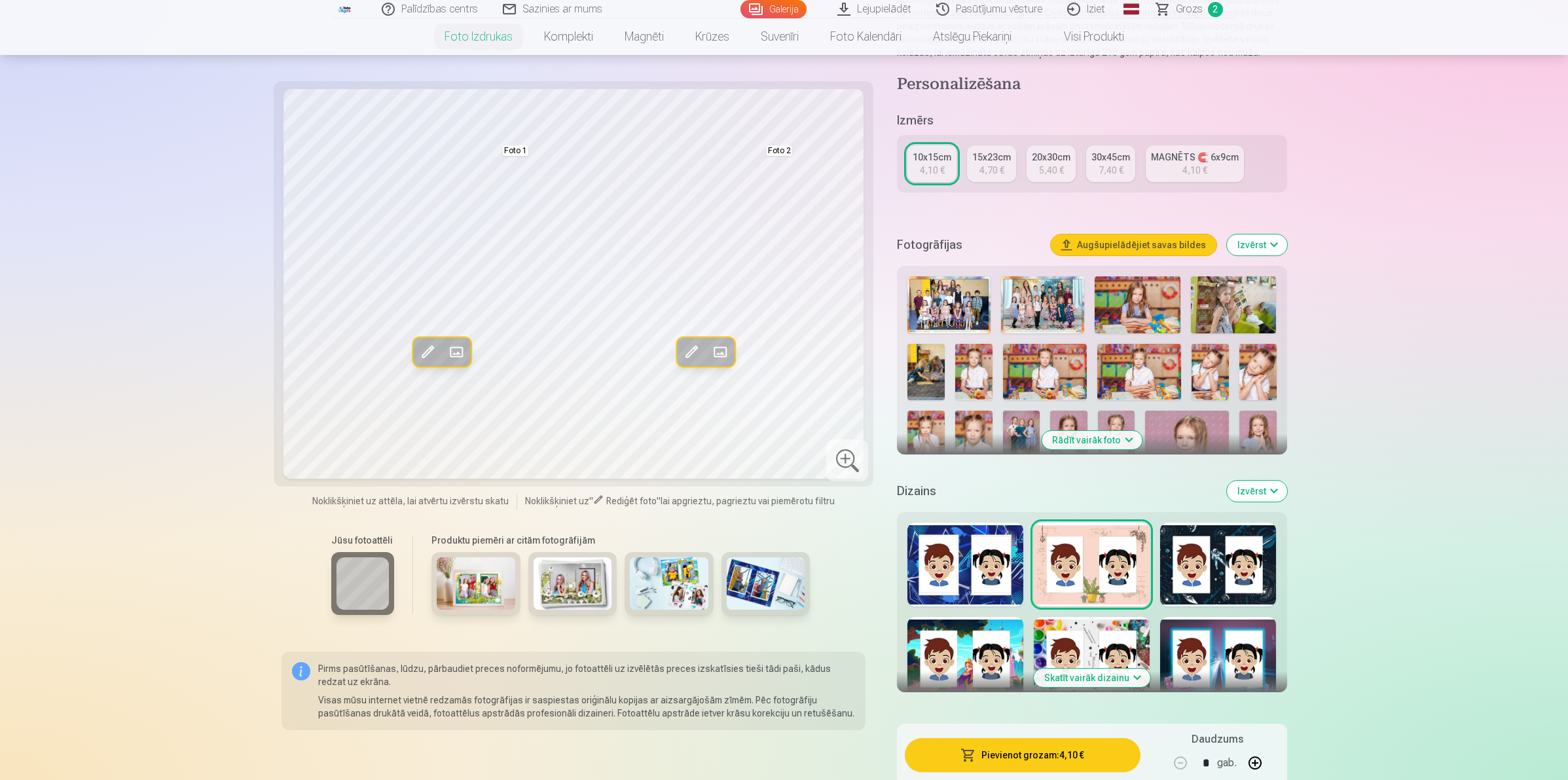
click at [928, 421] on img at bounding box center [925, 438] width 38 height 56
click at [1252, 426] on img at bounding box center [1257, 438] width 38 height 56
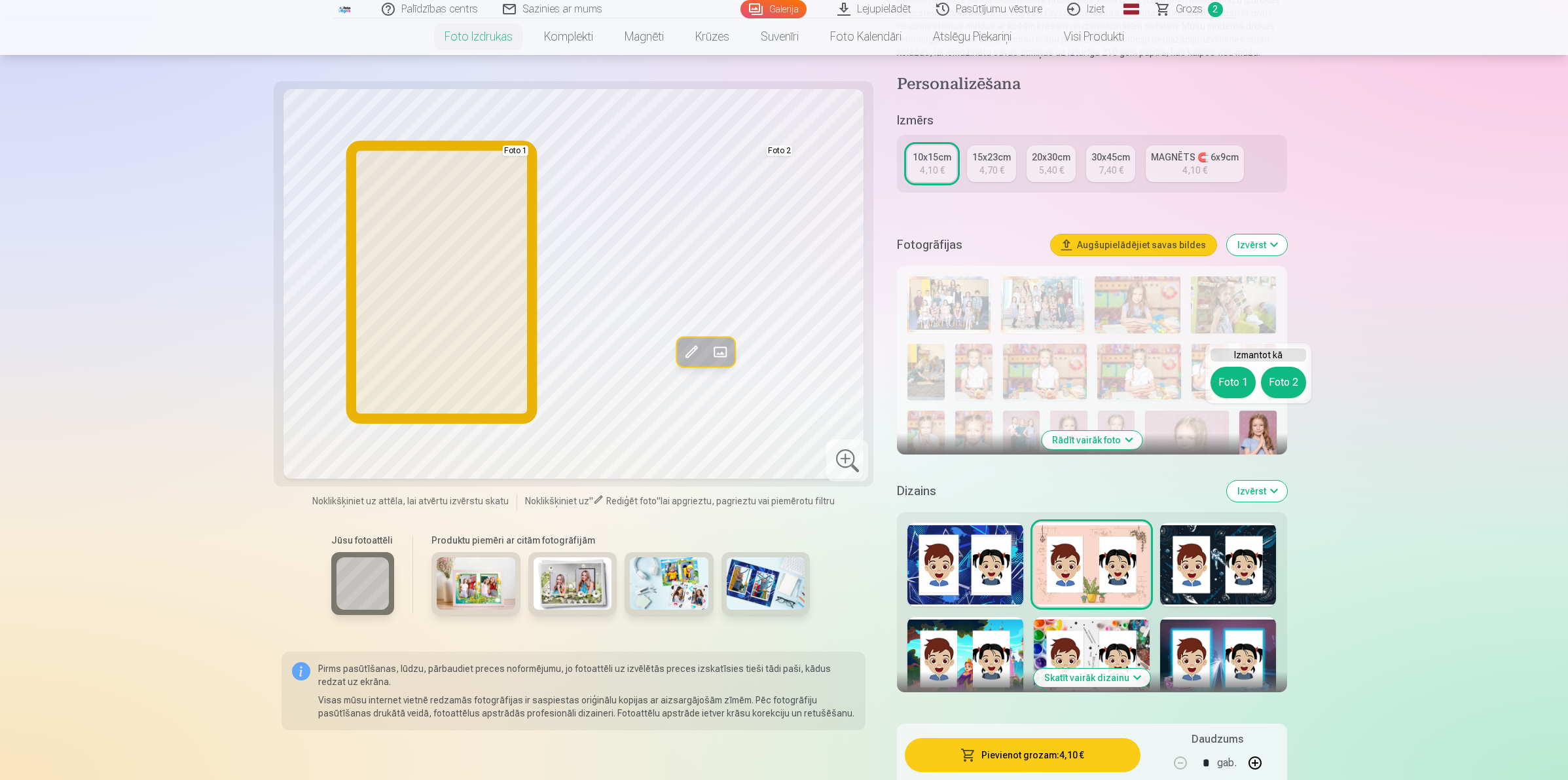
click at [1232, 377] on button "Foto 1" at bounding box center [1232, 382] width 45 height 32
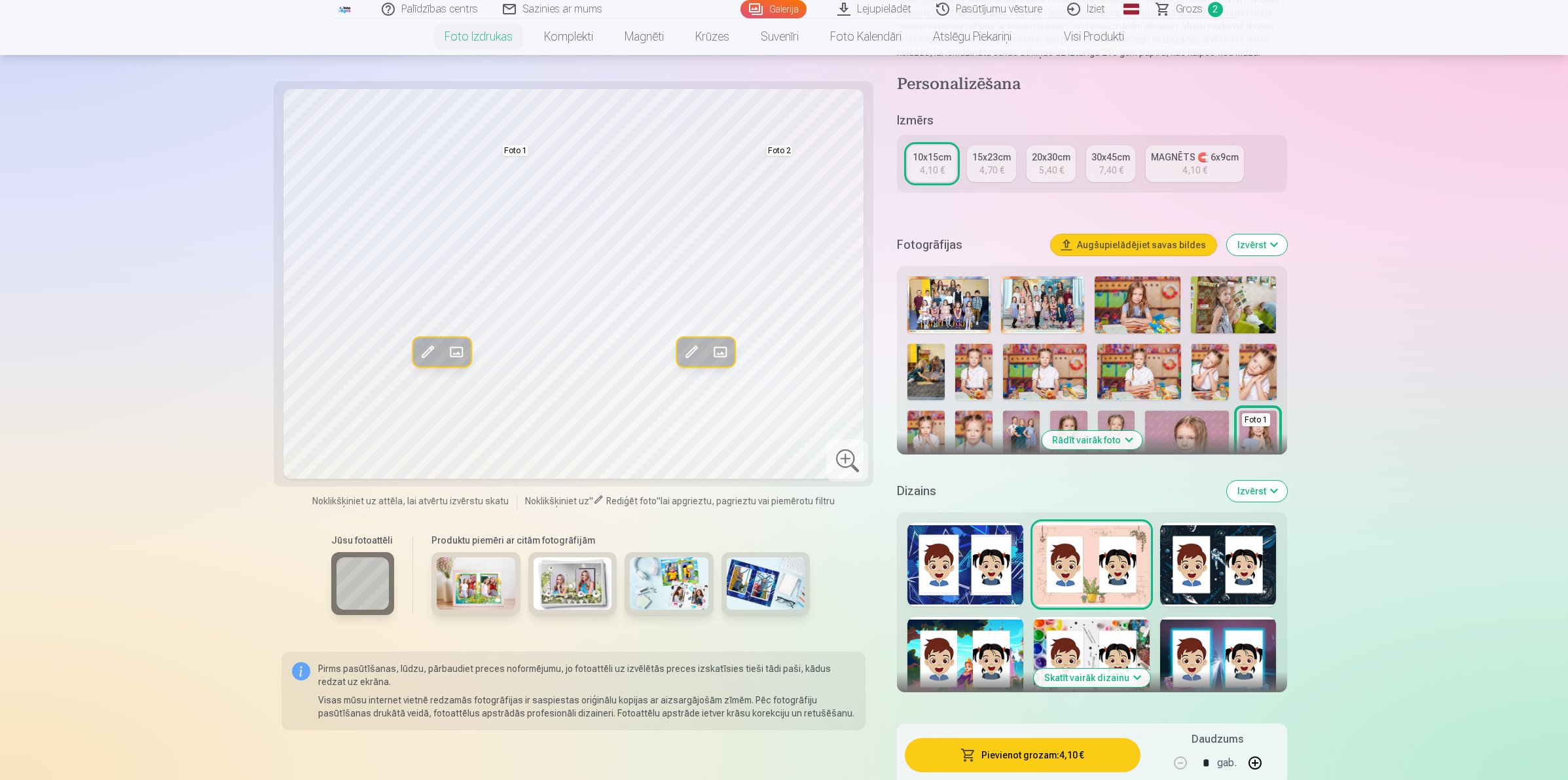
click at [1197, 423] on img at bounding box center [1186, 438] width 83 height 56
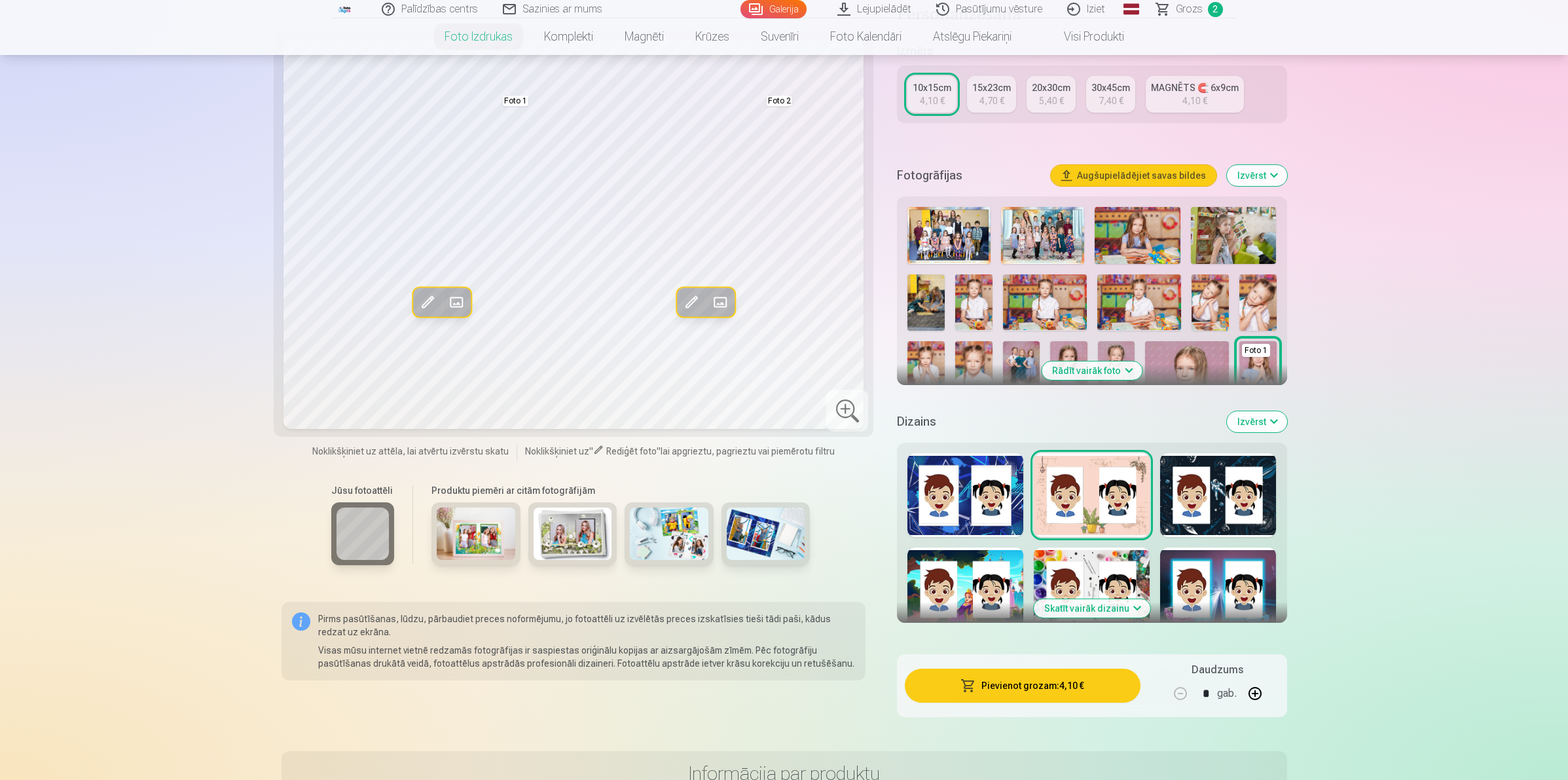
scroll to position [0, 0]
